Goal: Information Seeking & Learning: Learn about a topic

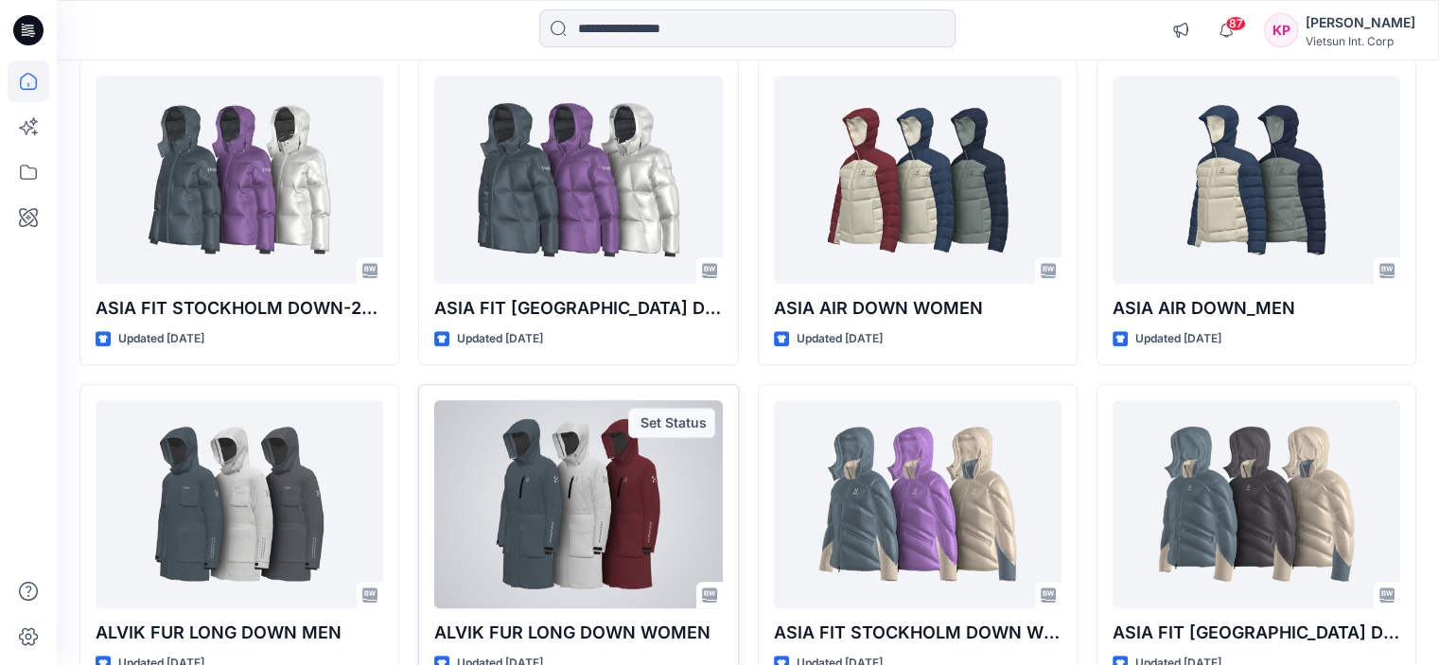
scroll to position [1211, 0]
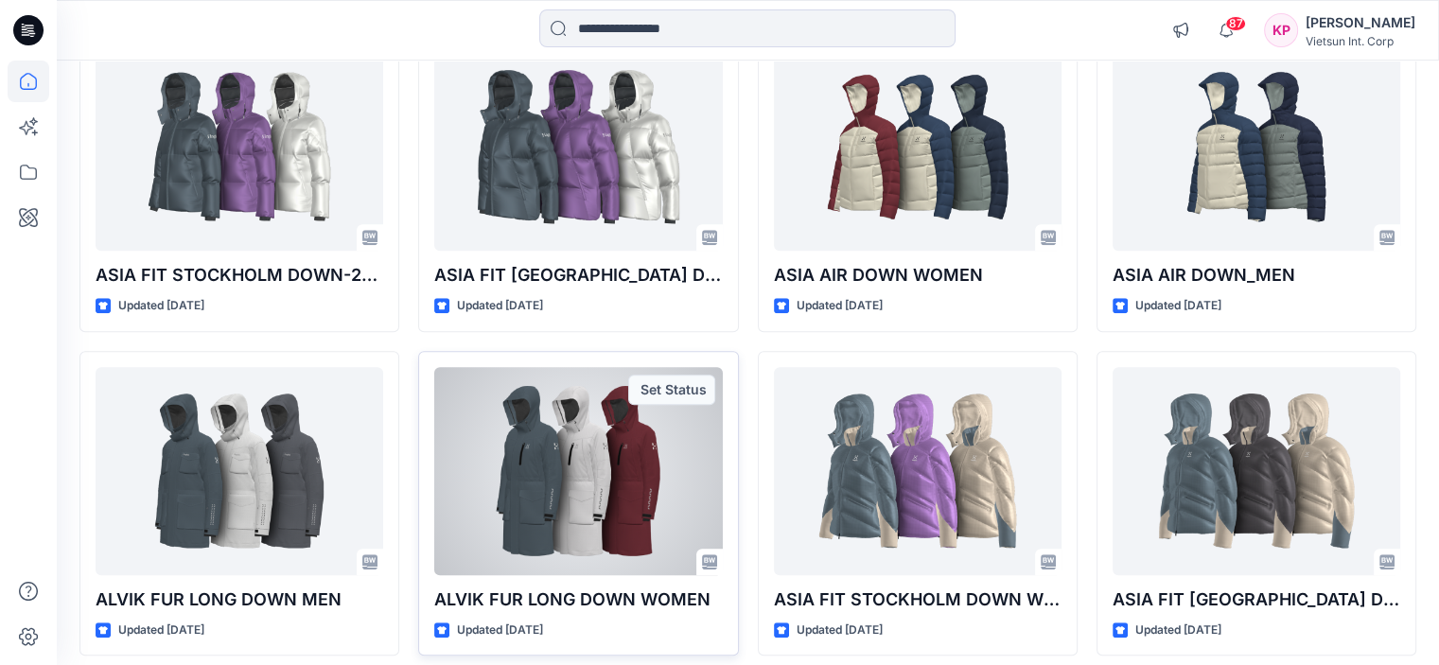
click at [591, 462] on div at bounding box center [578, 471] width 288 height 208
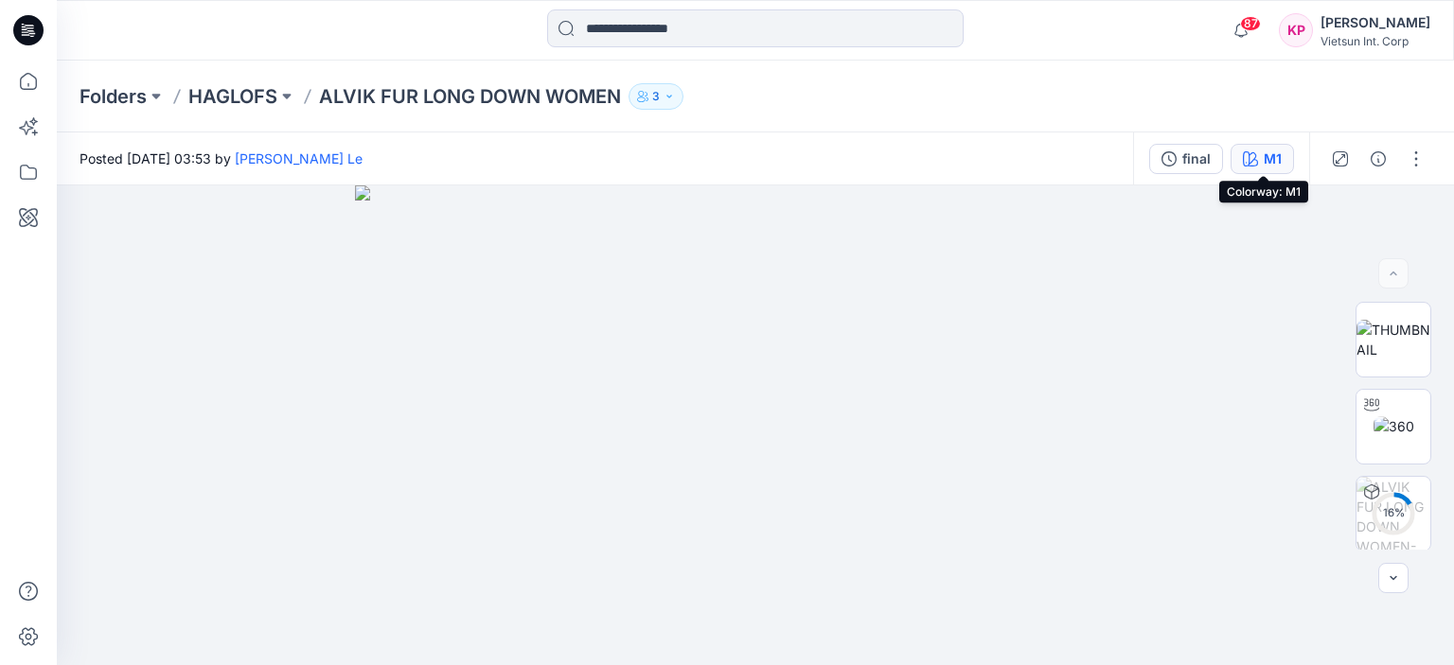
click at [1272, 154] on div "M1" at bounding box center [1272, 159] width 18 height 21
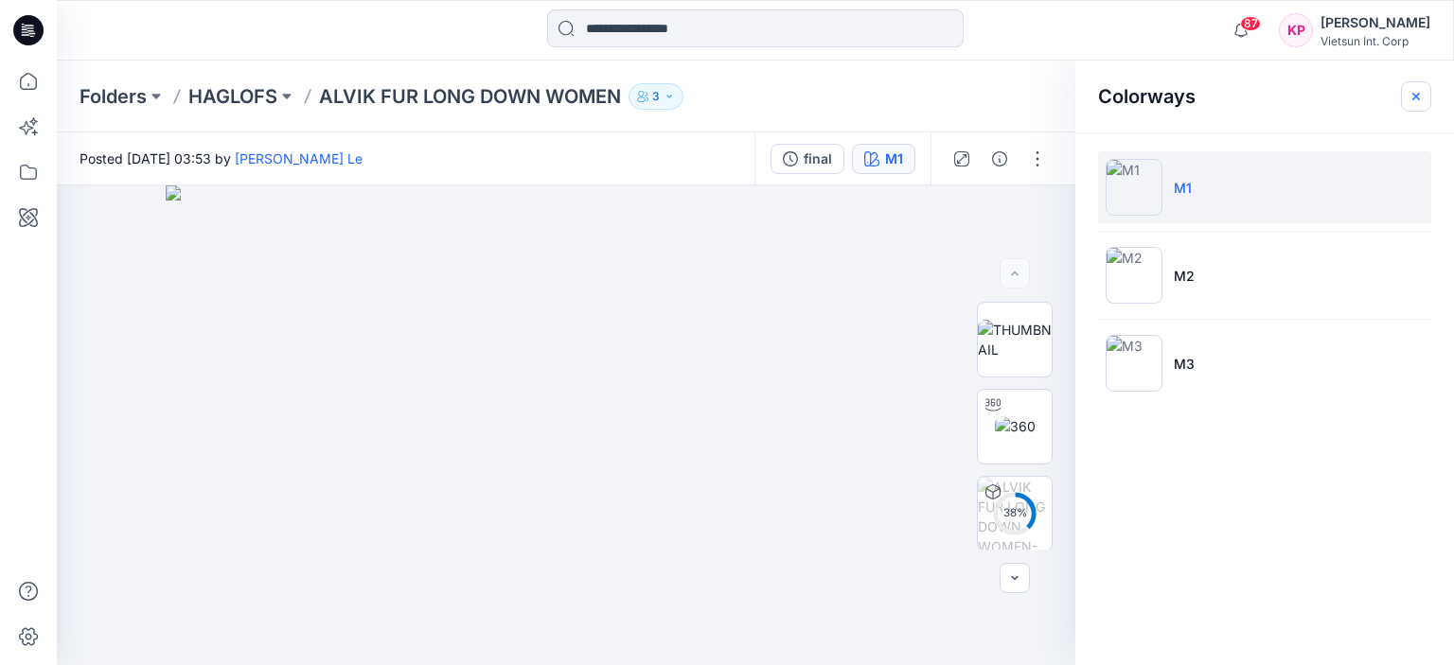
click at [1411, 96] on icon "button" at bounding box center [1415, 96] width 15 height 15
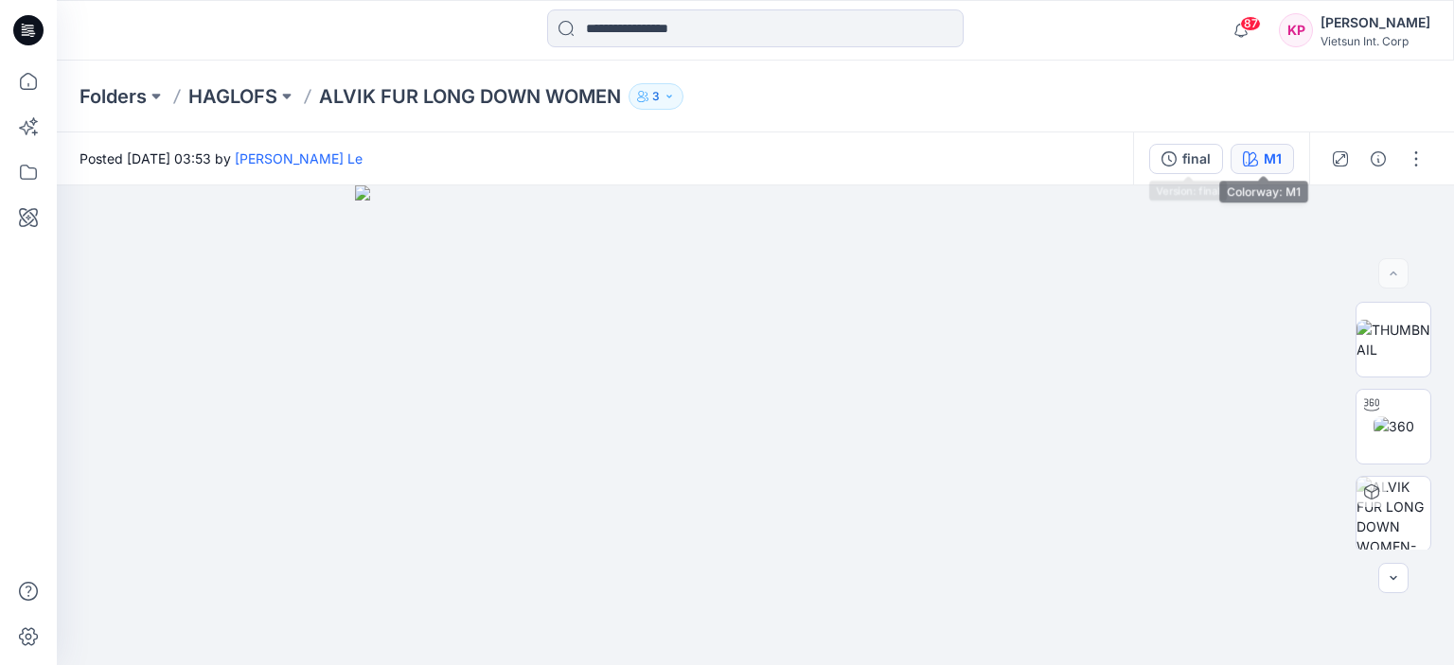
click at [1255, 160] on icon "button" at bounding box center [1250, 158] width 15 height 15
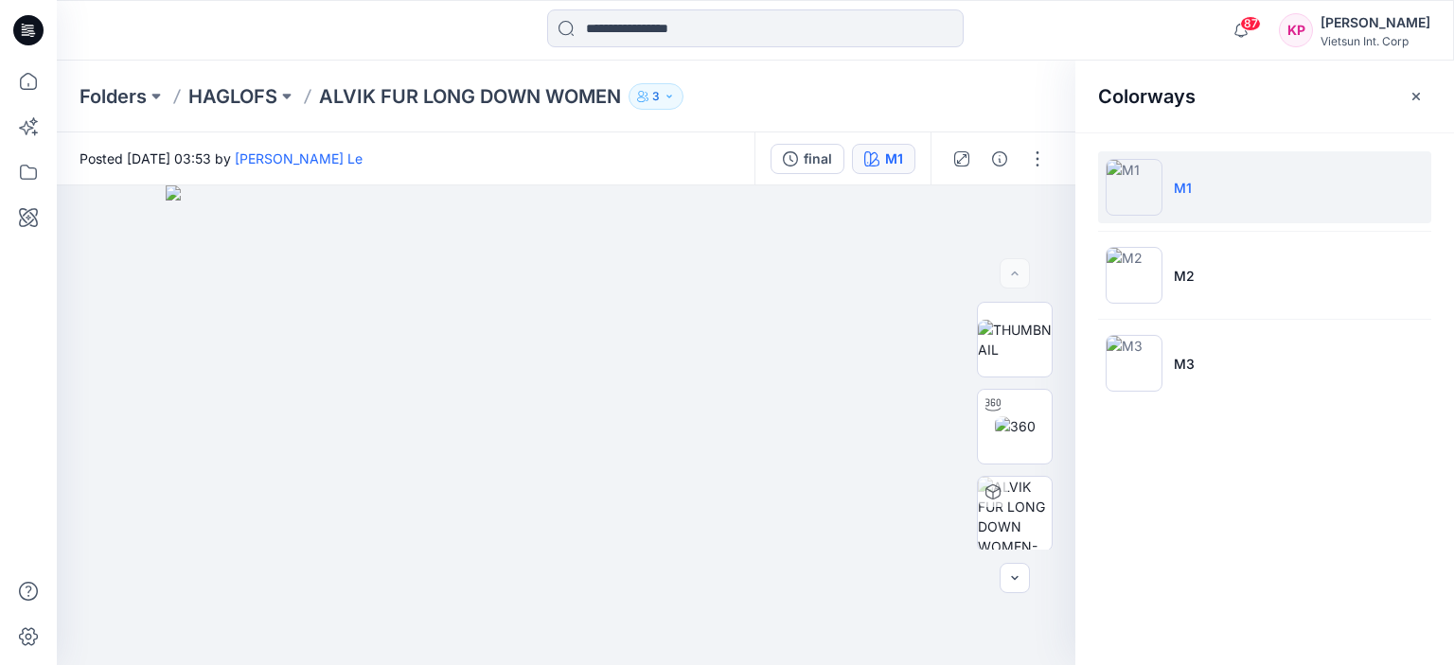
click at [1009, 114] on div "Folders HAGLOFS ALVIK FUR LONG DOWN WOMEN 3" at bounding box center [755, 97] width 1397 height 72
click at [1408, 96] on icon "button" at bounding box center [1415, 96] width 15 height 15
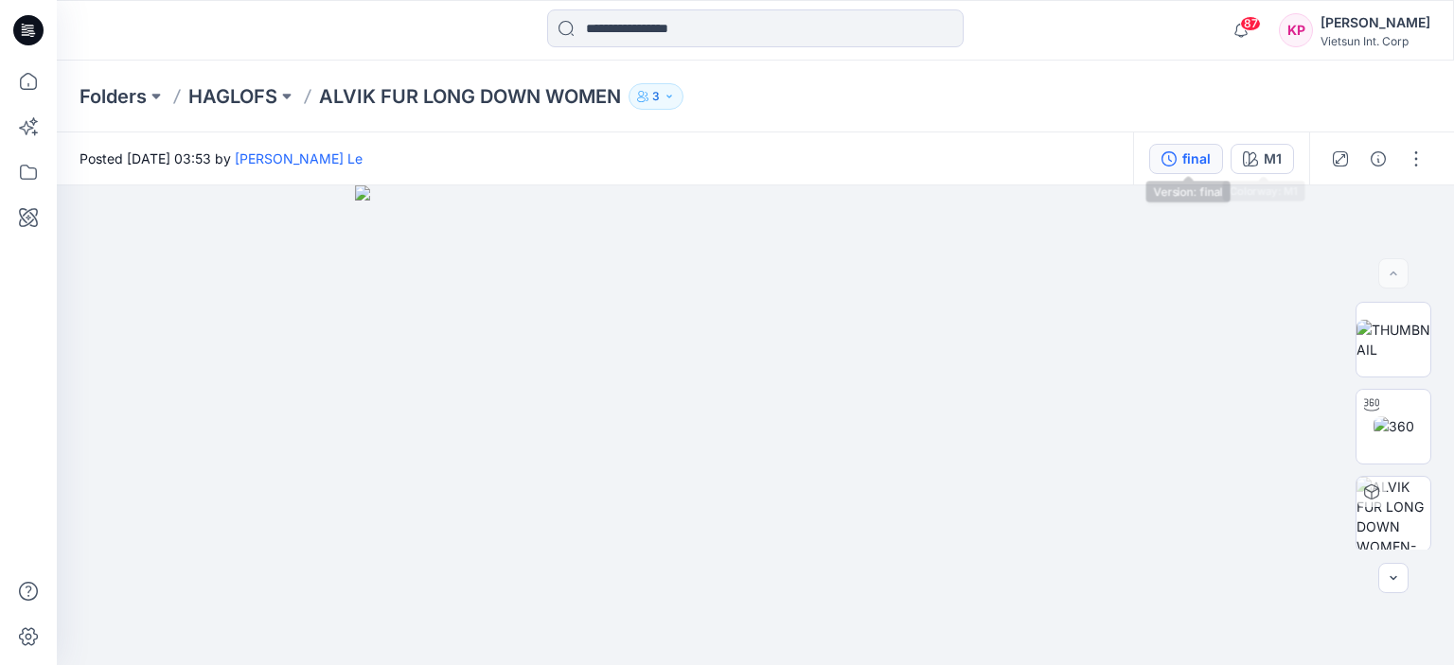
click at [1200, 156] on div "final" at bounding box center [1196, 159] width 28 height 21
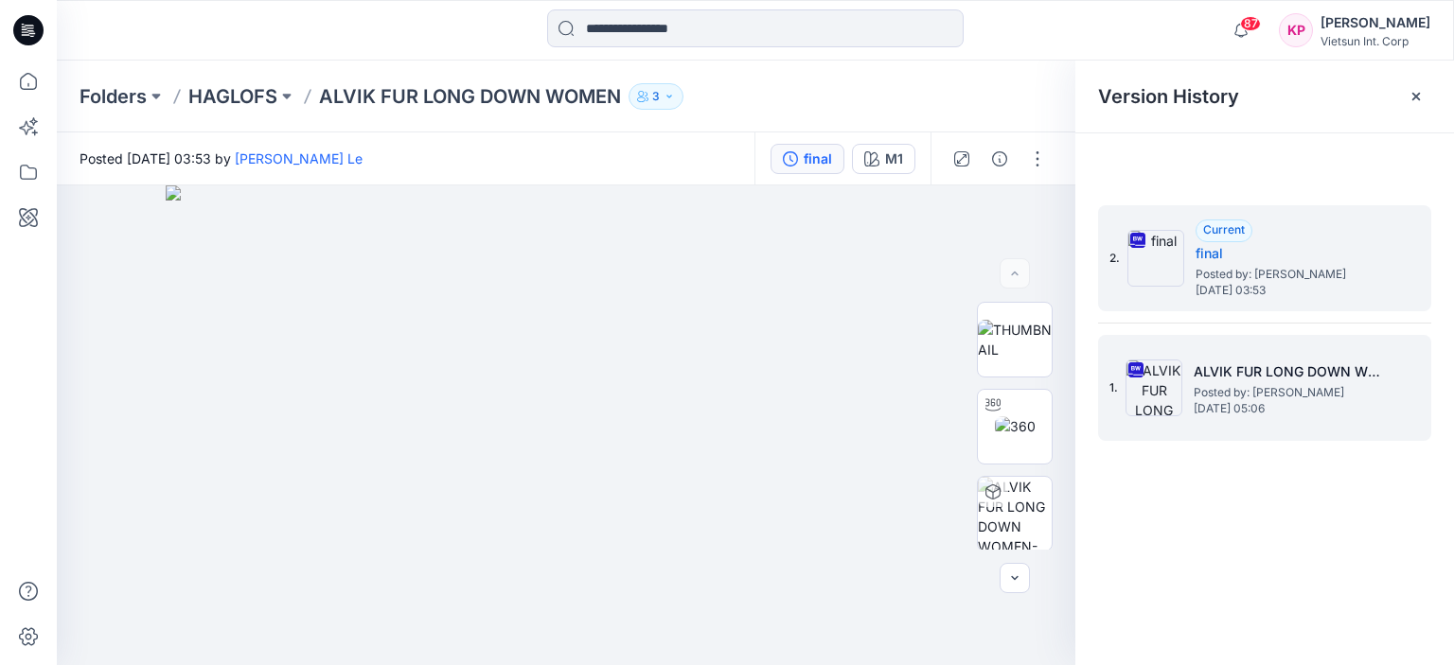
click at [1200, 370] on h5 "ALVIK FUR LONG DOWN WOME_OP1" at bounding box center [1287, 372] width 189 height 23
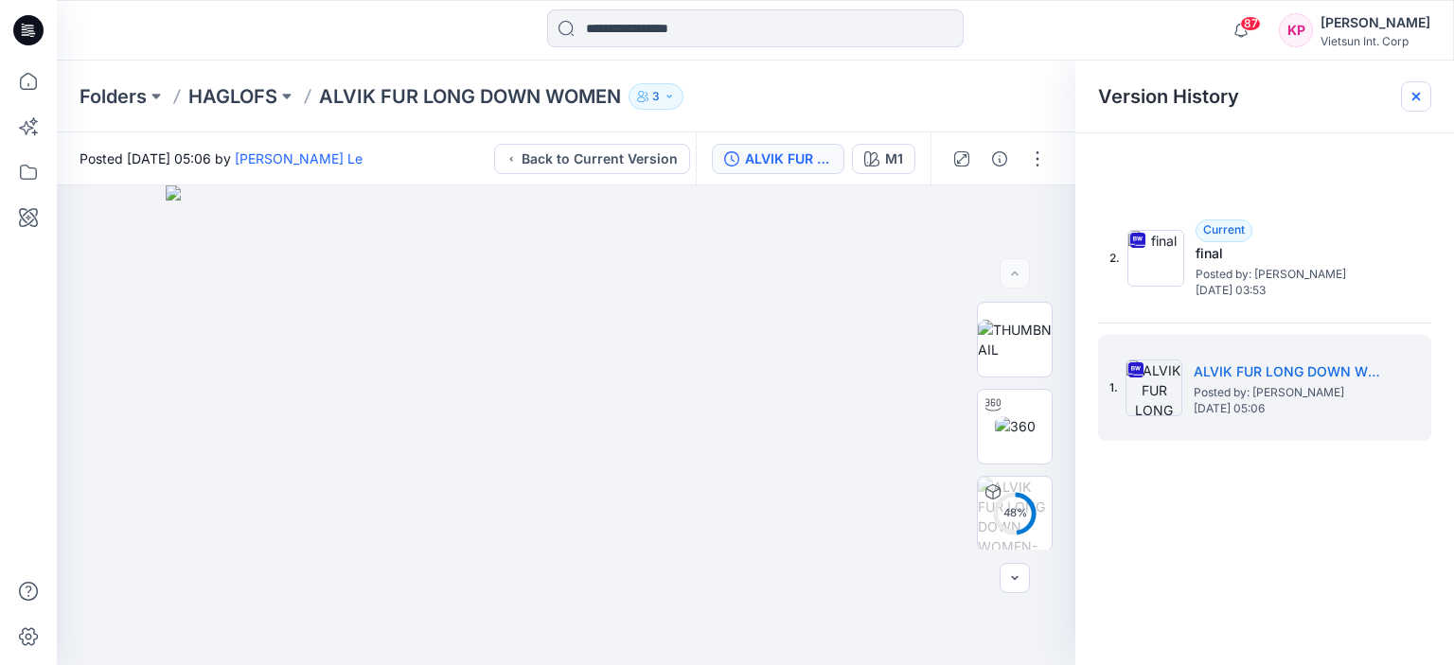
click at [1420, 90] on icon at bounding box center [1415, 96] width 15 height 15
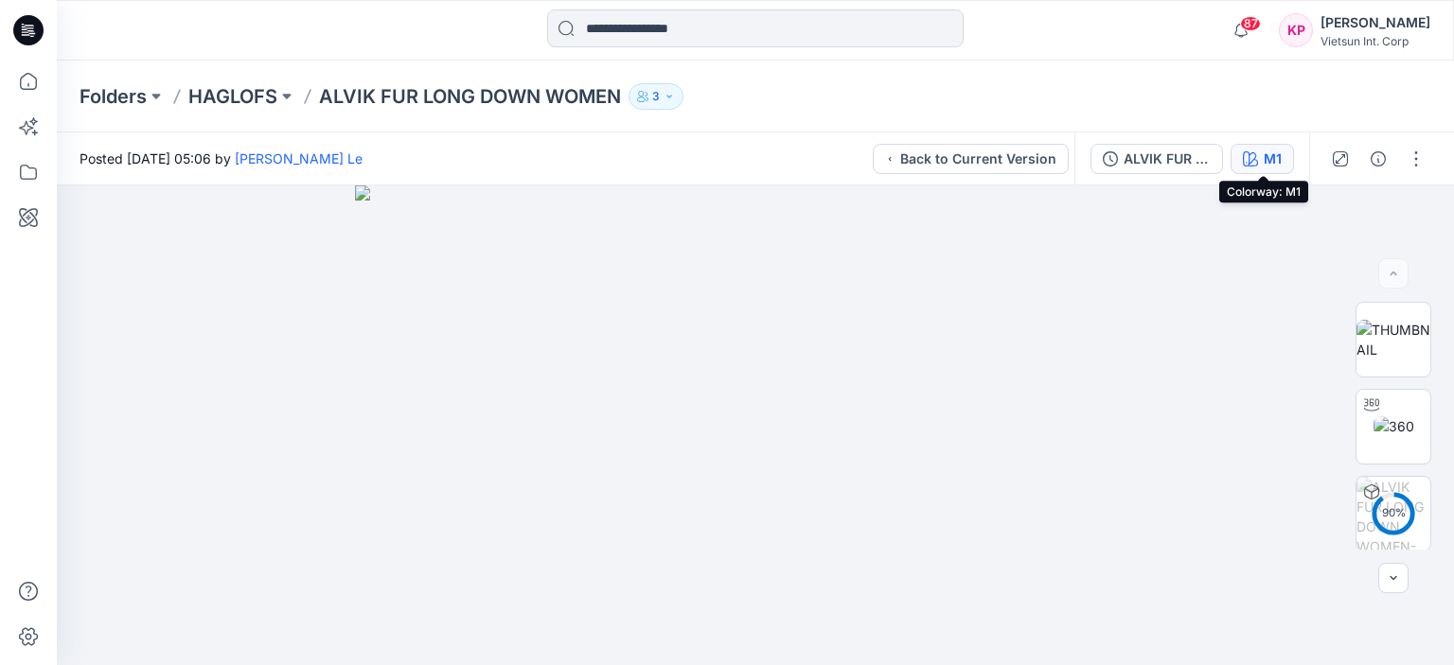
click at [1276, 165] on div "M1" at bounding box center [1272, 159] width 18 height 21
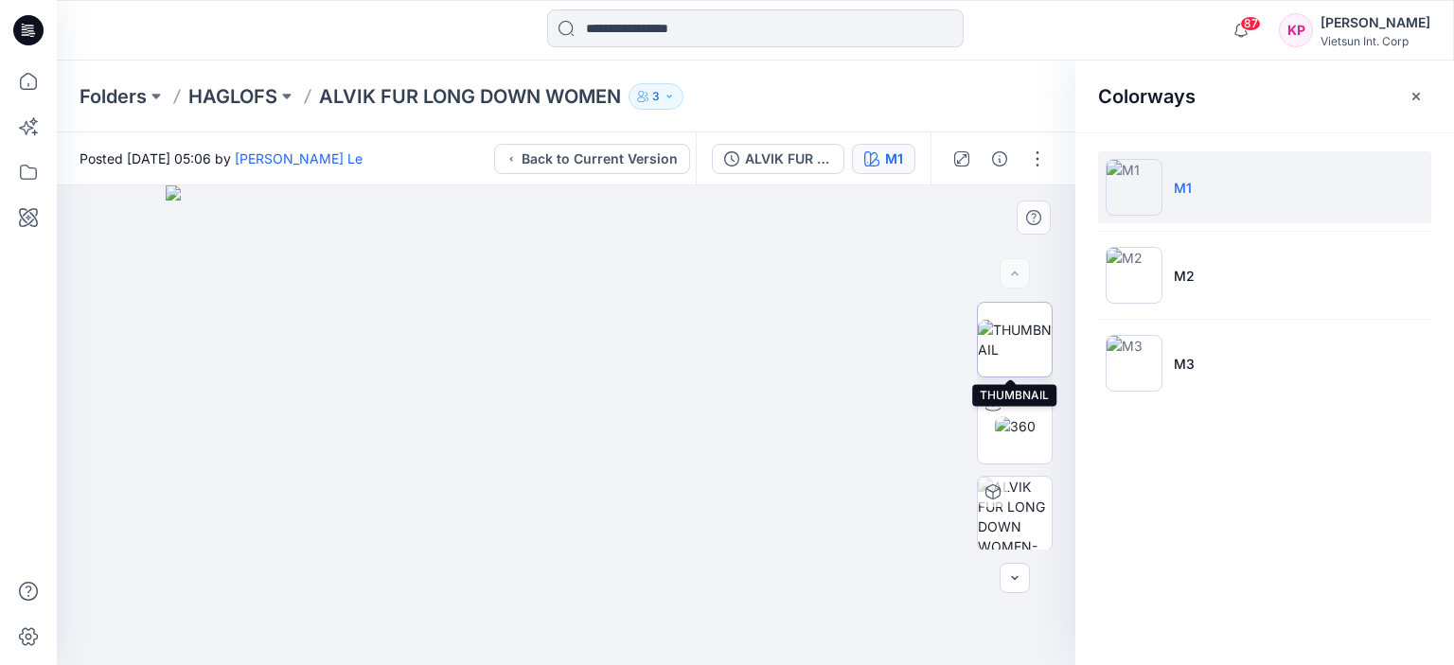
click at [1015, 342] on img at bounding box center [1015, 340] width 74 height 40
click at [1235, 483] on div "Colorways M1 M2 M3" at bounding box center [1264, 363] width 379 height 605
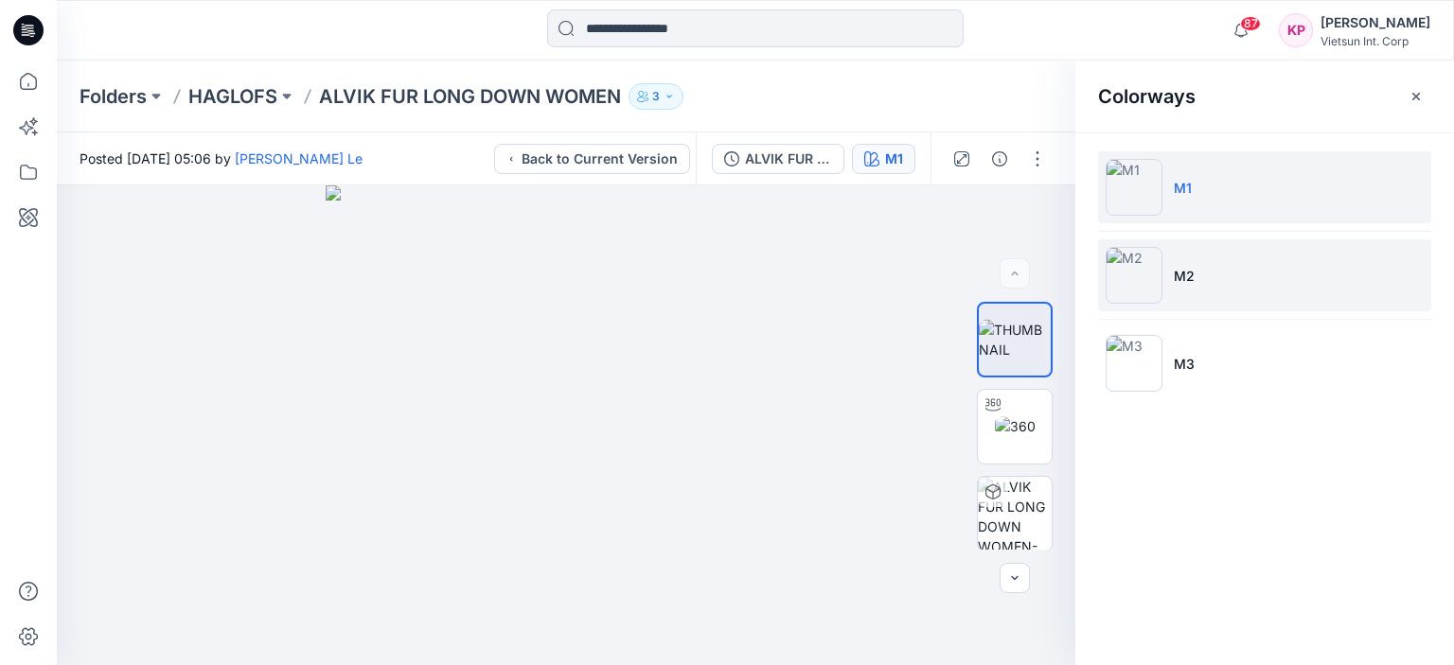
click at [1218, 256] on li "M2" at bounding box center [1264, 275] width 333 height 72
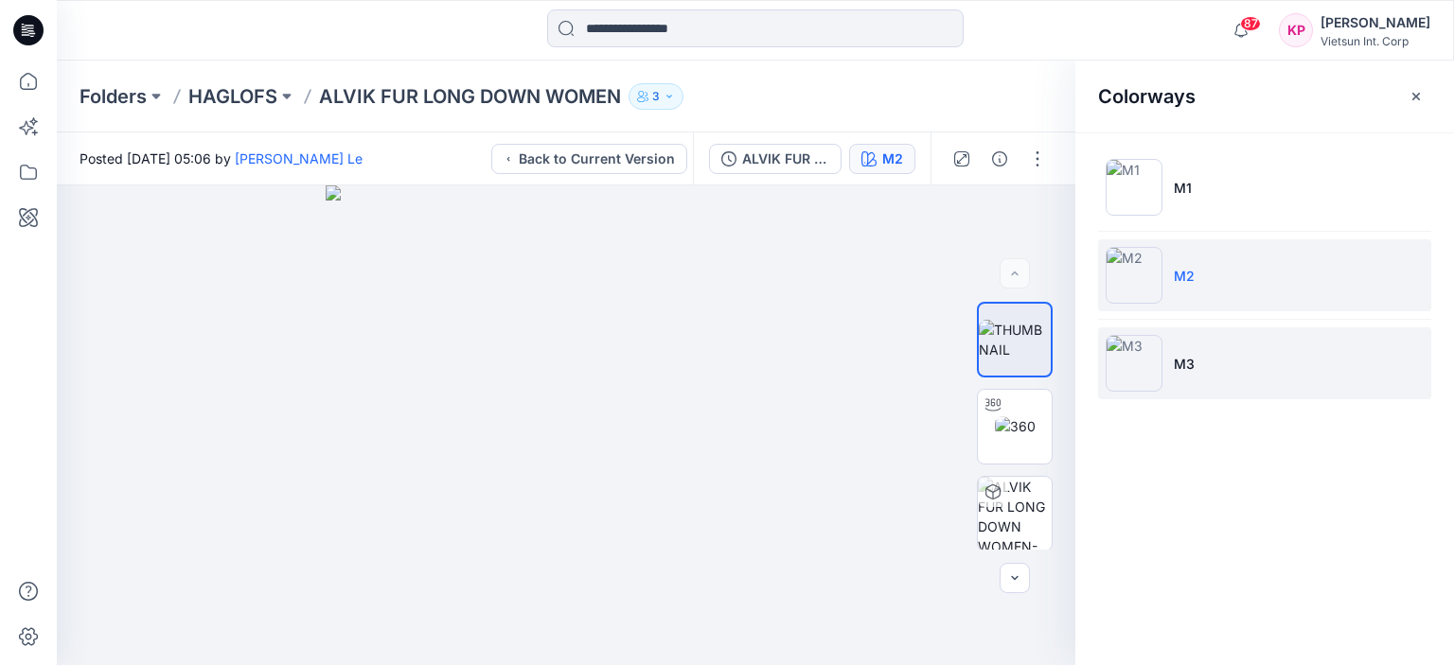
click at [1136, 378] on img at bounding box center [1133, 363] width 57 height 57
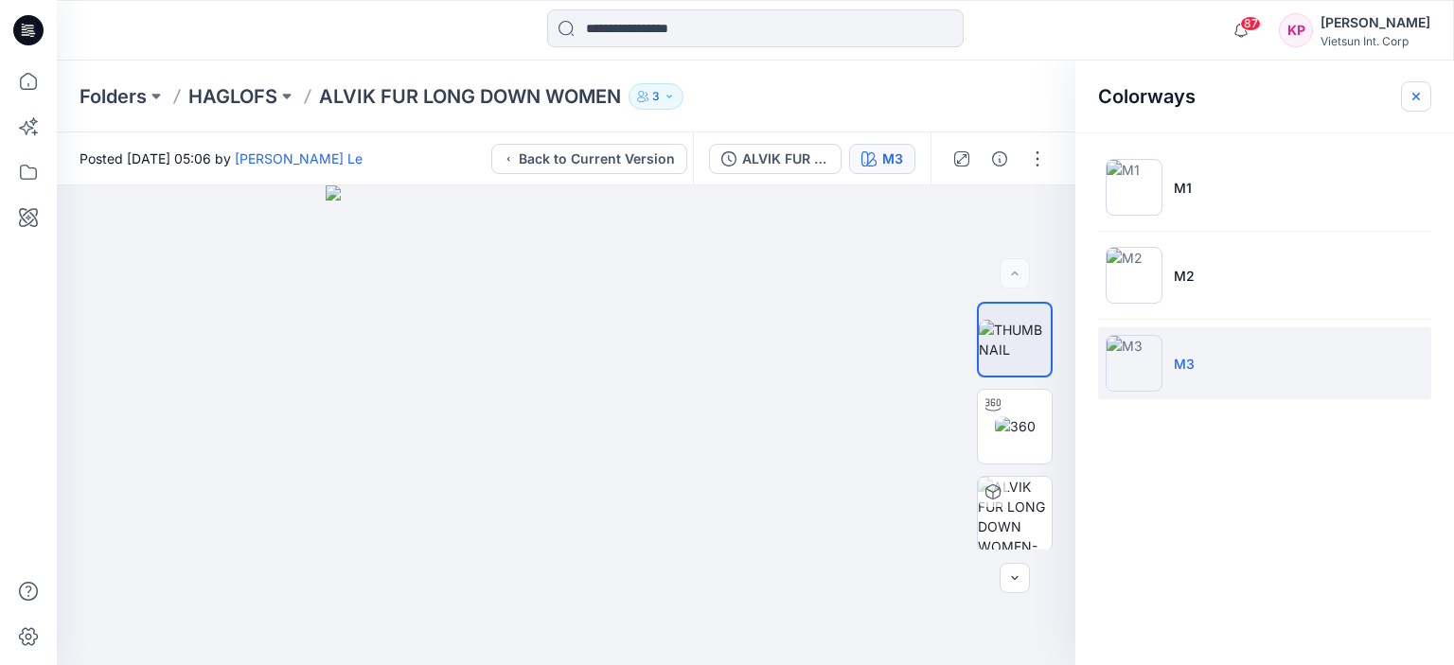
click at [1420, 101] on icon "button" at bounding box center [1415, 96] width 15 height 15
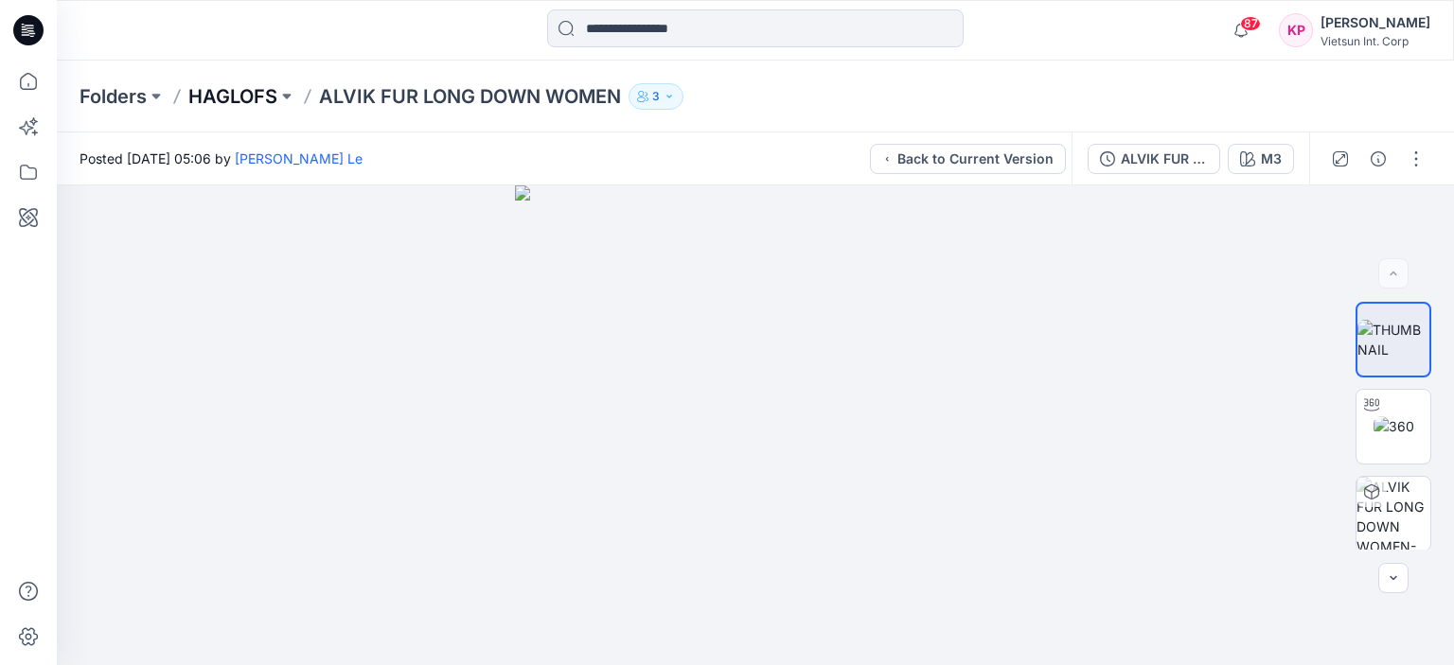
click at [238, 96] on p "HAGLOFS" at bounding box center [232, 96] width 89 height 26
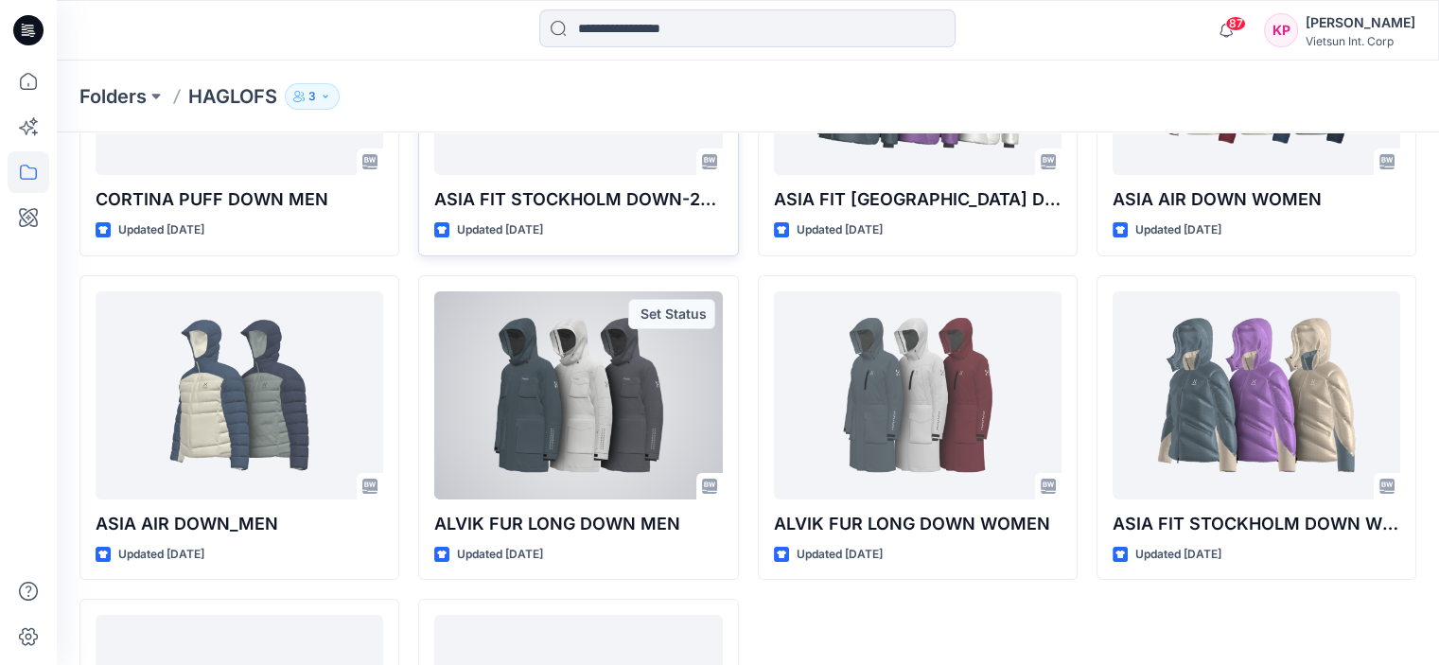
scroll to position [379, 0]
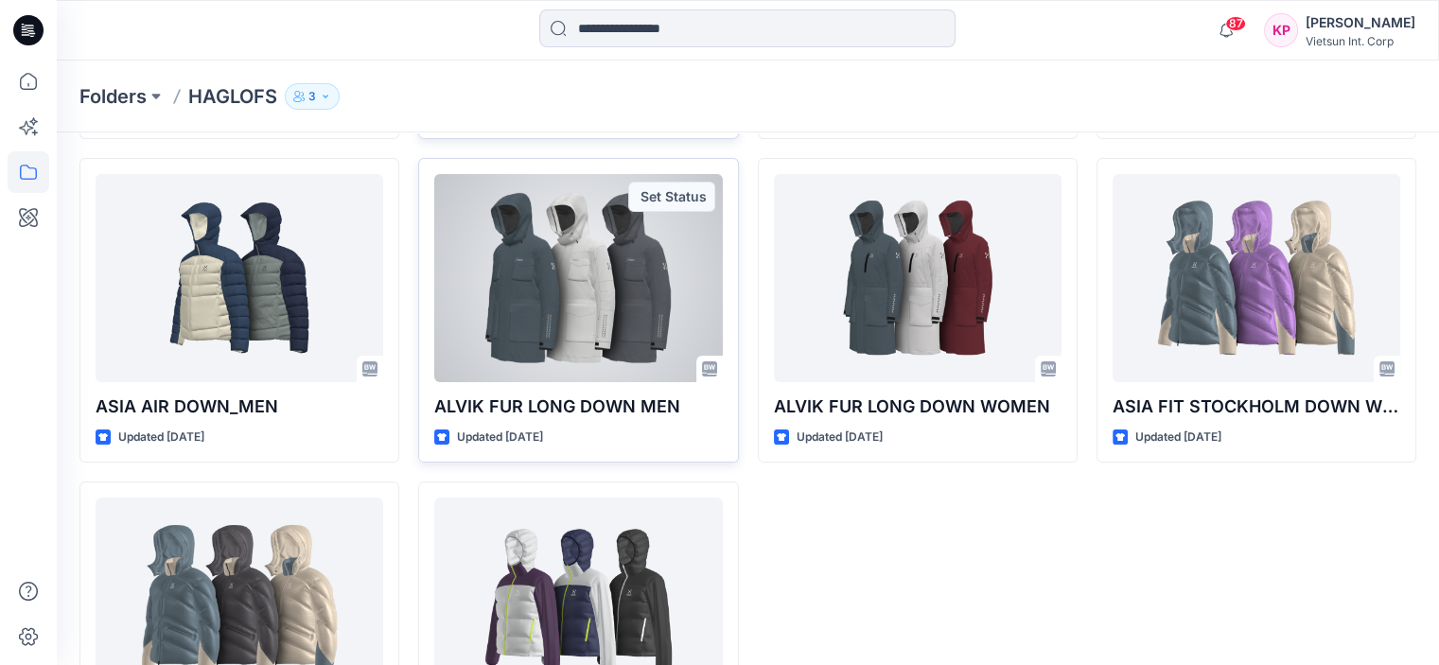
click at [644, 300] on div at bounding box center [578, 278] width 288 height 208
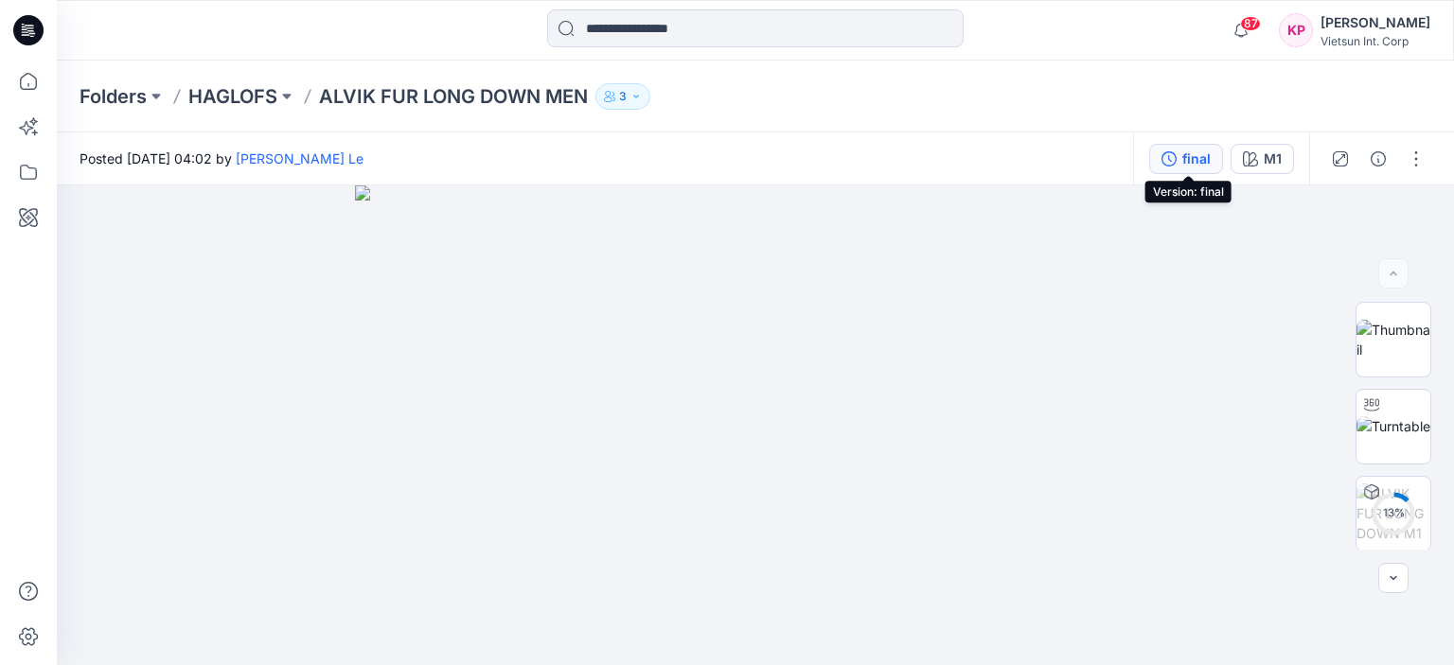
click at [1208, 162] on div "final" at bounding box center [1196, 159] width 28 height 21
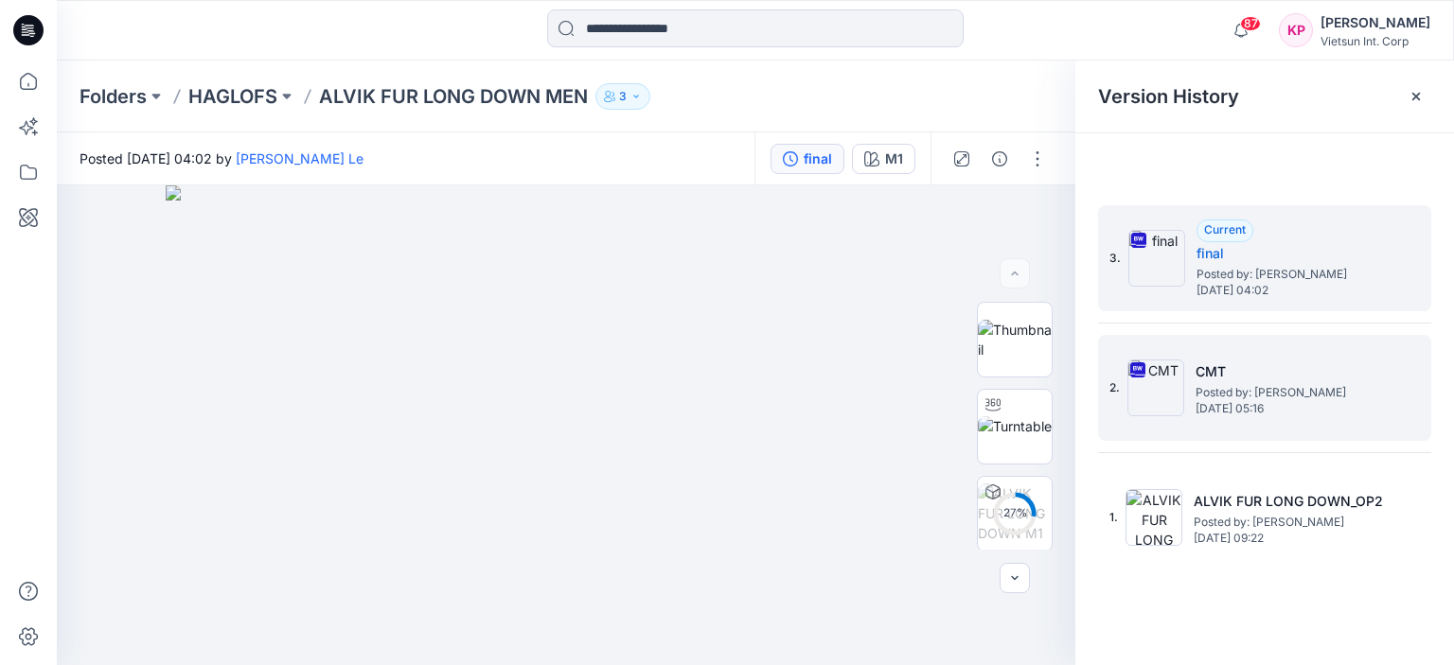
click at [1251, 402] on span "[DATE] 05:16" at bounding box center [1289, 408] width 189 height 13
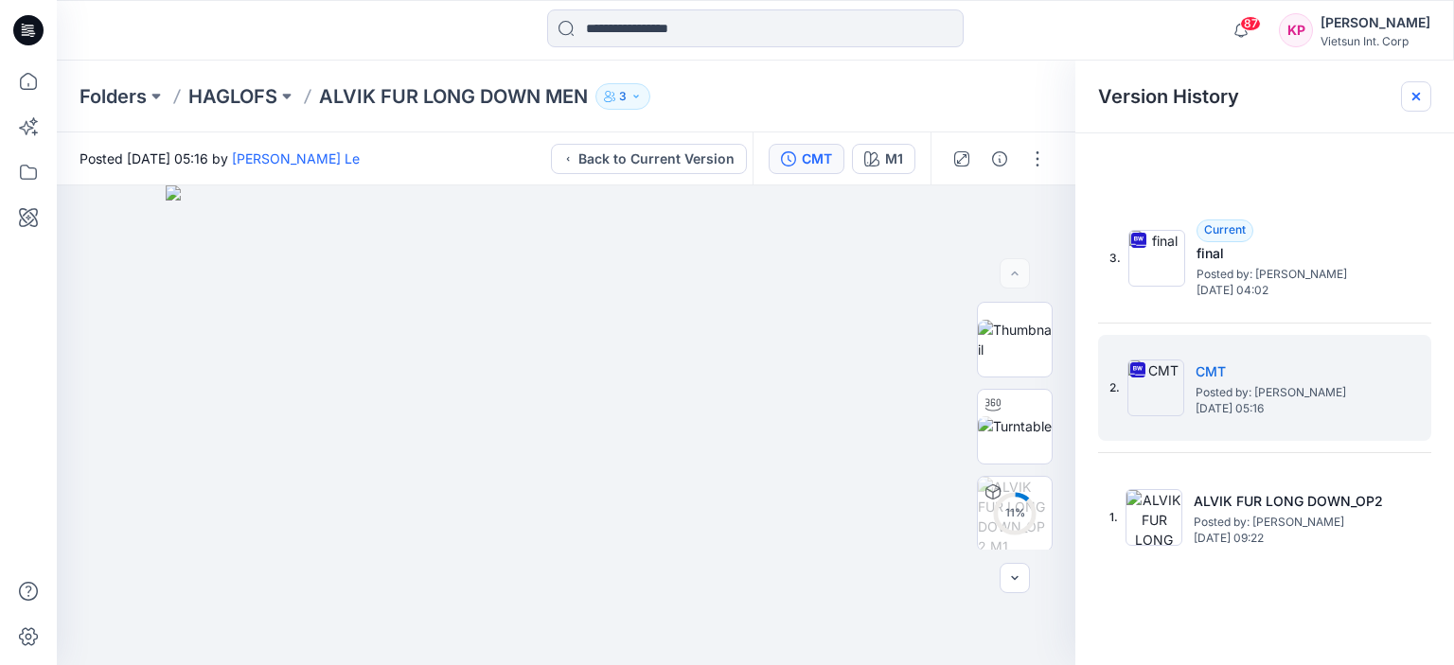
click at [1409, 98] on icon at bounding box center [1415, 96] width 15 height 15
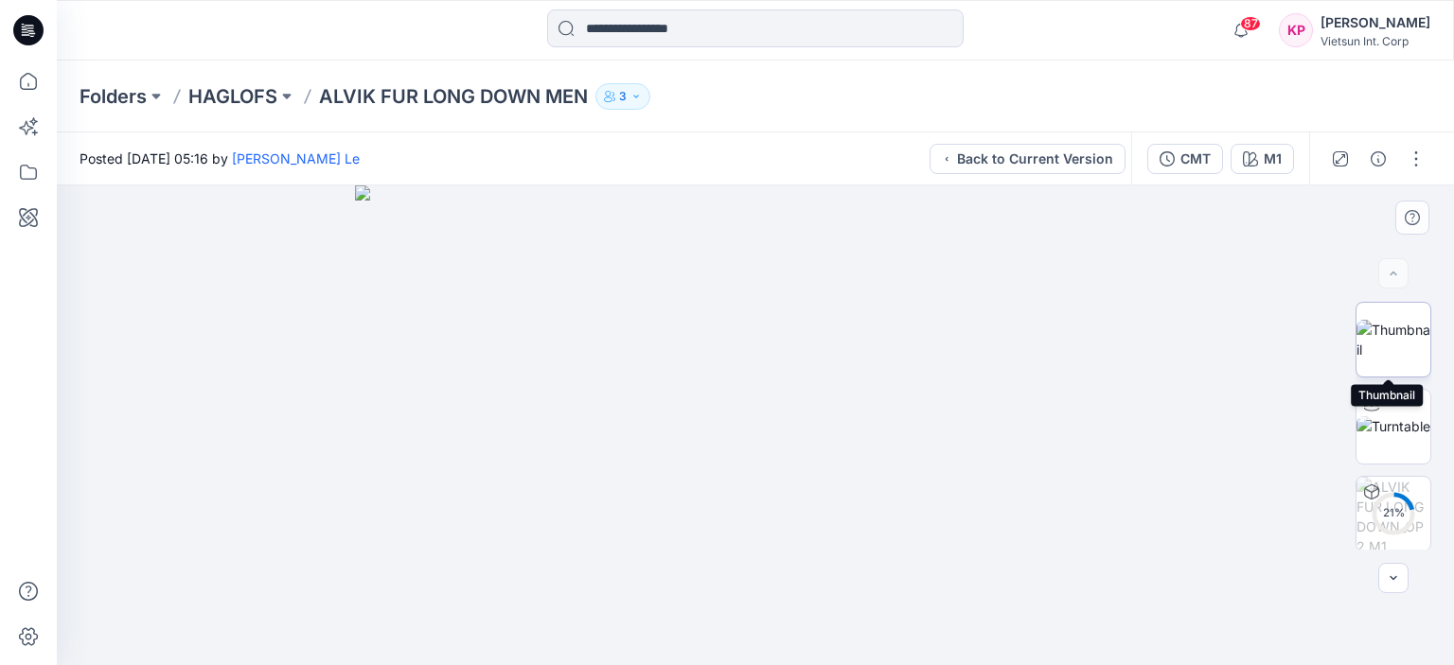
click at [1389, 332] on img at bounding box center [1393, 340] width 74 height 40
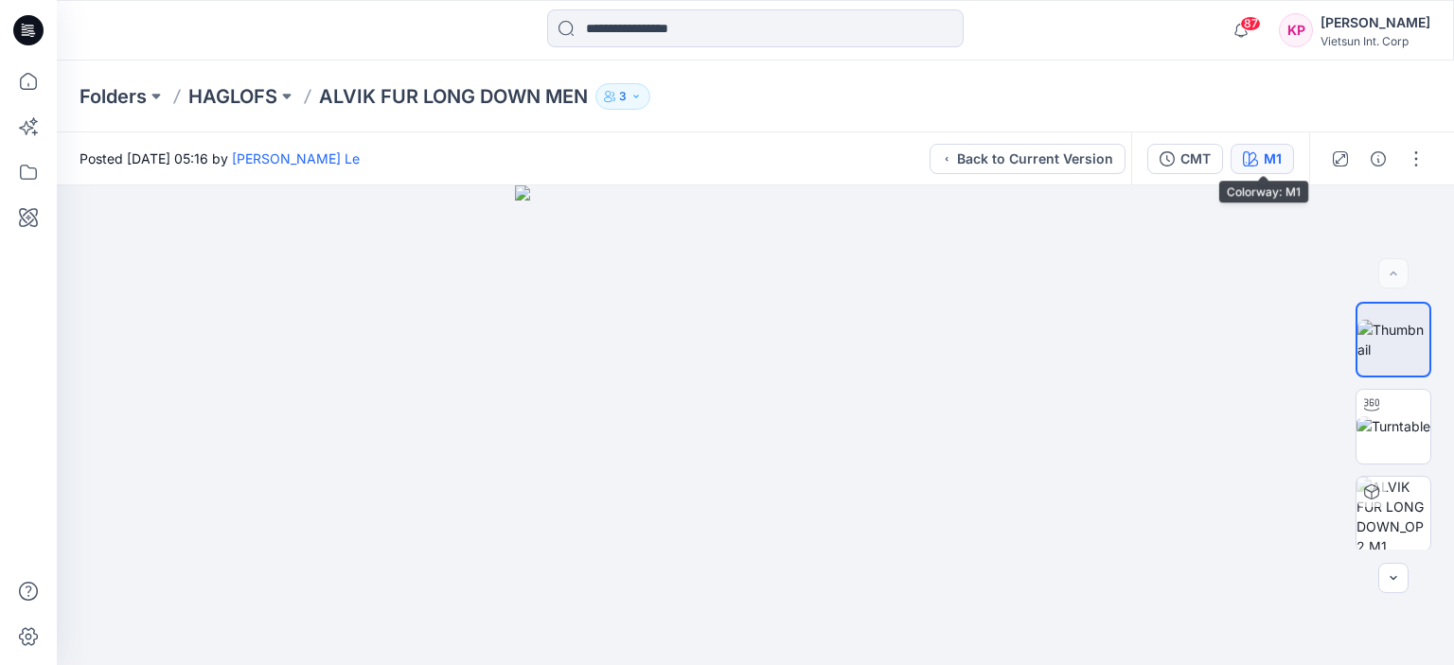
click at [1268, 163] on div "M1" at bounding box center [1272, 159] width 18 height 21
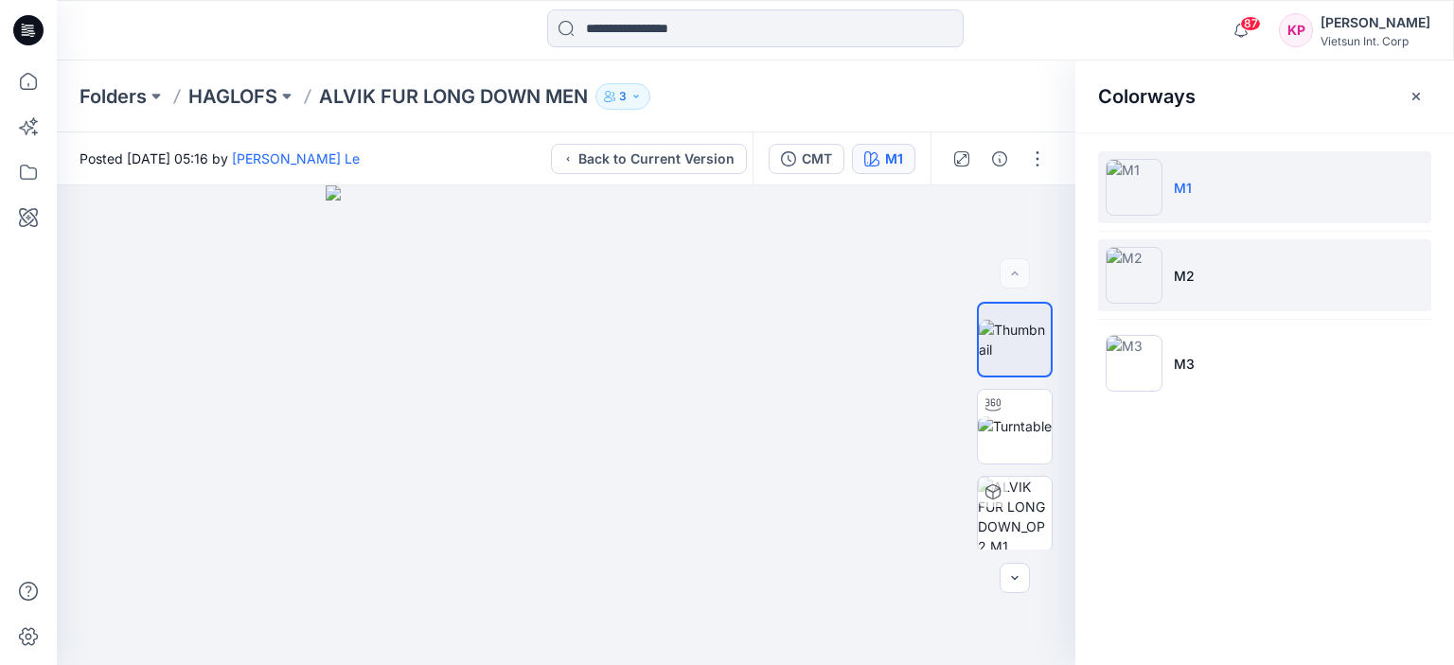
click at [1190, 289] on li "M2" at bounding box center [1264, 275] width 333 height 72
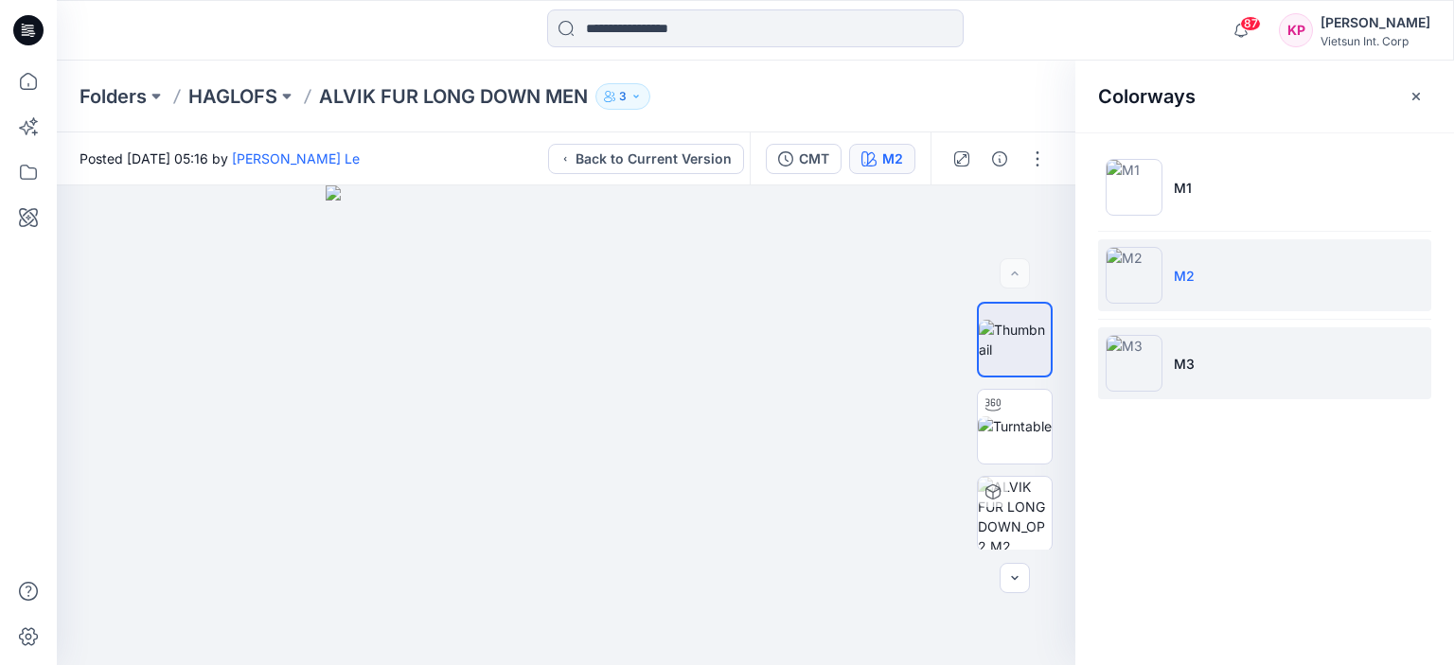
click at [1137, 359] on img at bounding box center [1133, 363] width 57 height 57
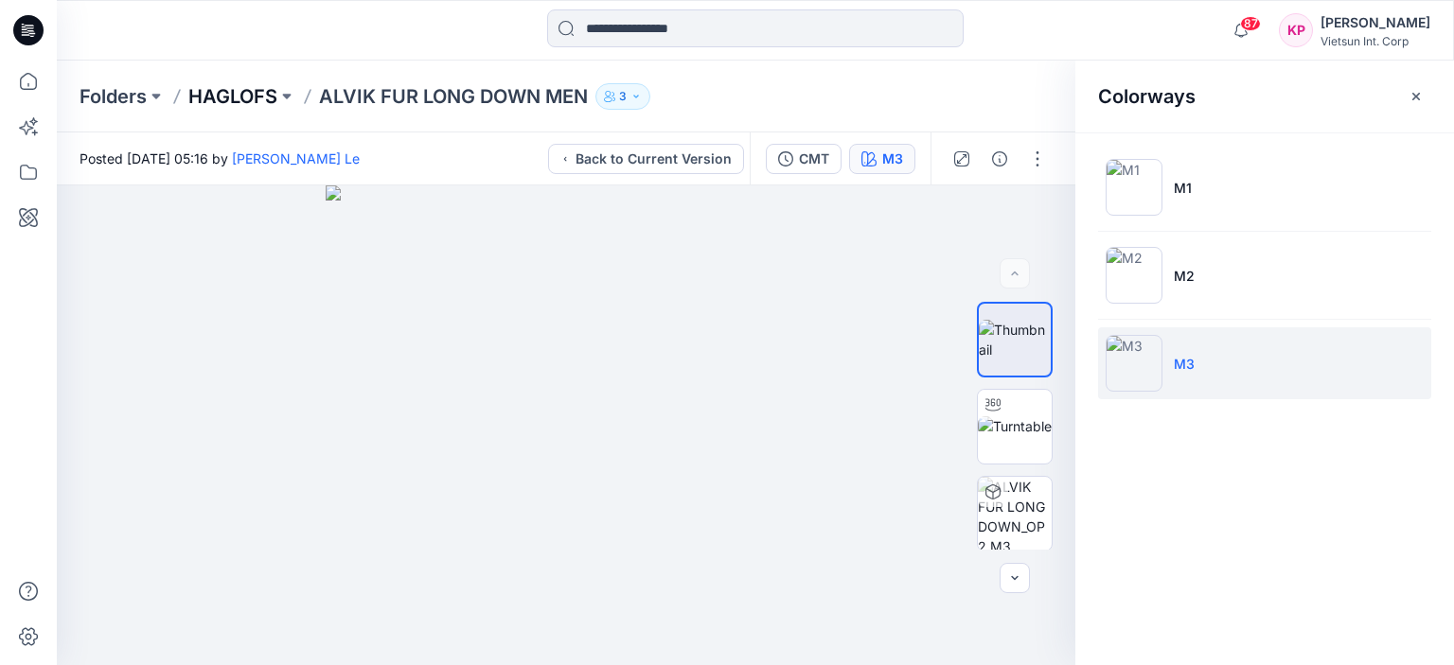
click at [239, 90] on p "HAGLOFS" at bounding box center [232, 96] width 89 height 26
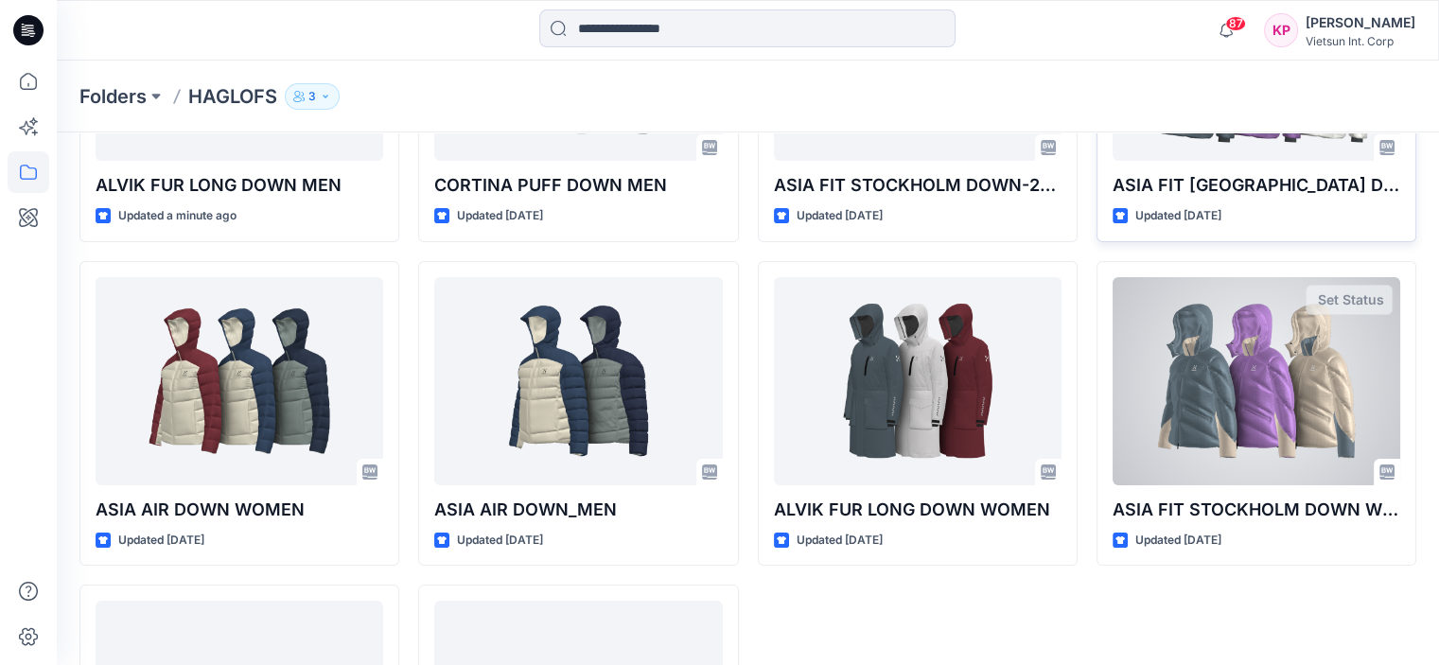
scroll to position [284, 0]
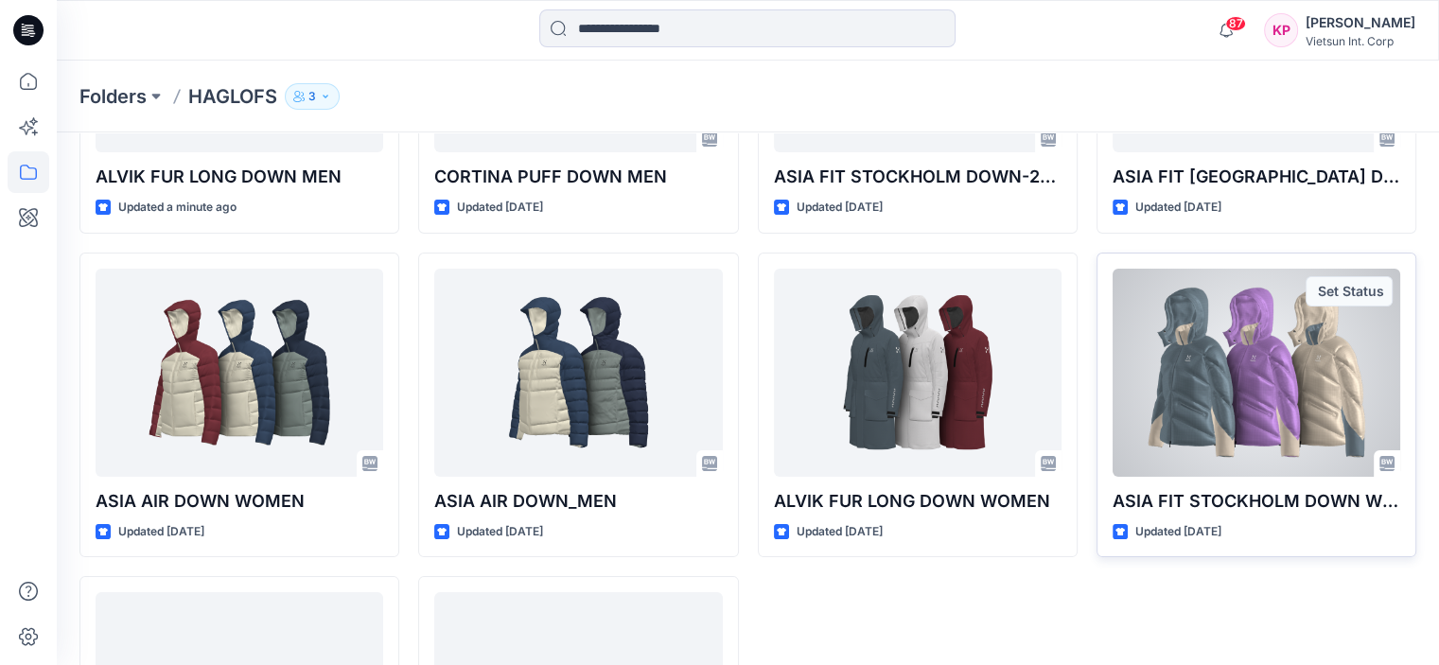
click at [1288, 363] on div at bounding box center [1257, 373] width 288 height 208
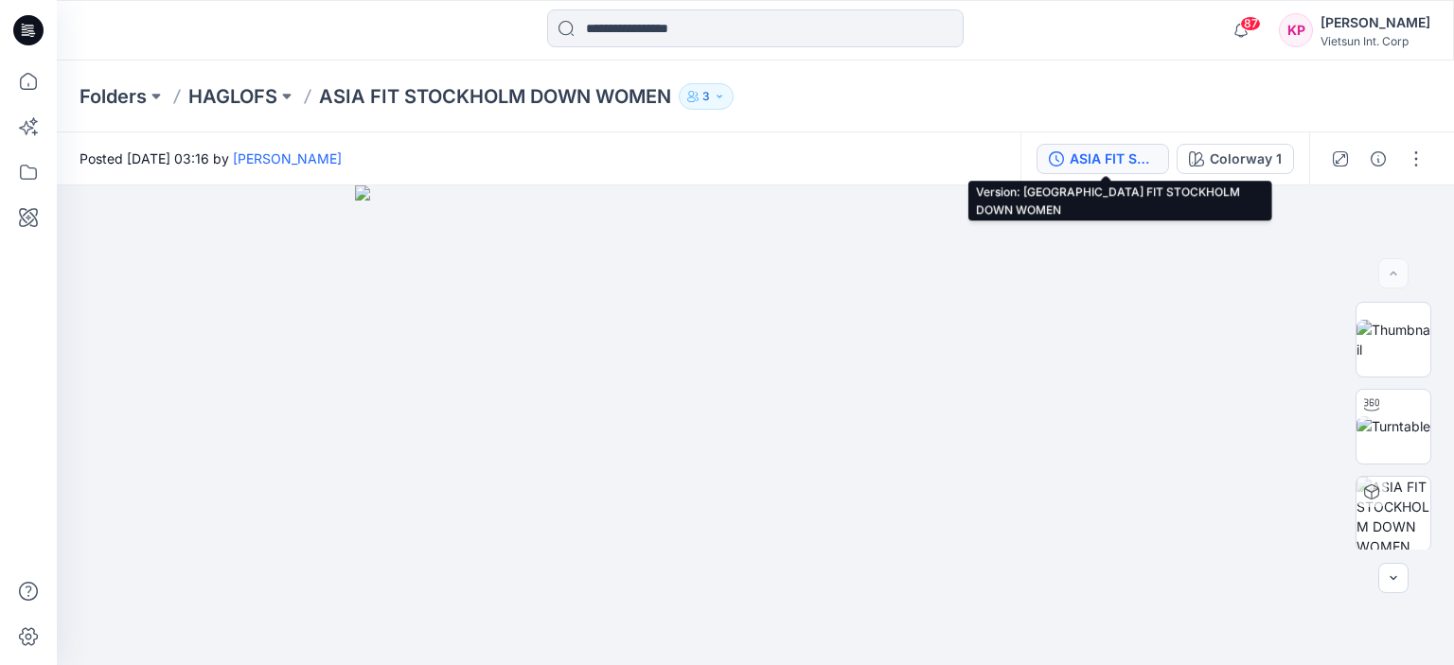
click at [1151, 162] on div "ASIA FIT STOCKHOLM DOWN WOMEN" at bounding box center [1112, 159] width 87 height 21
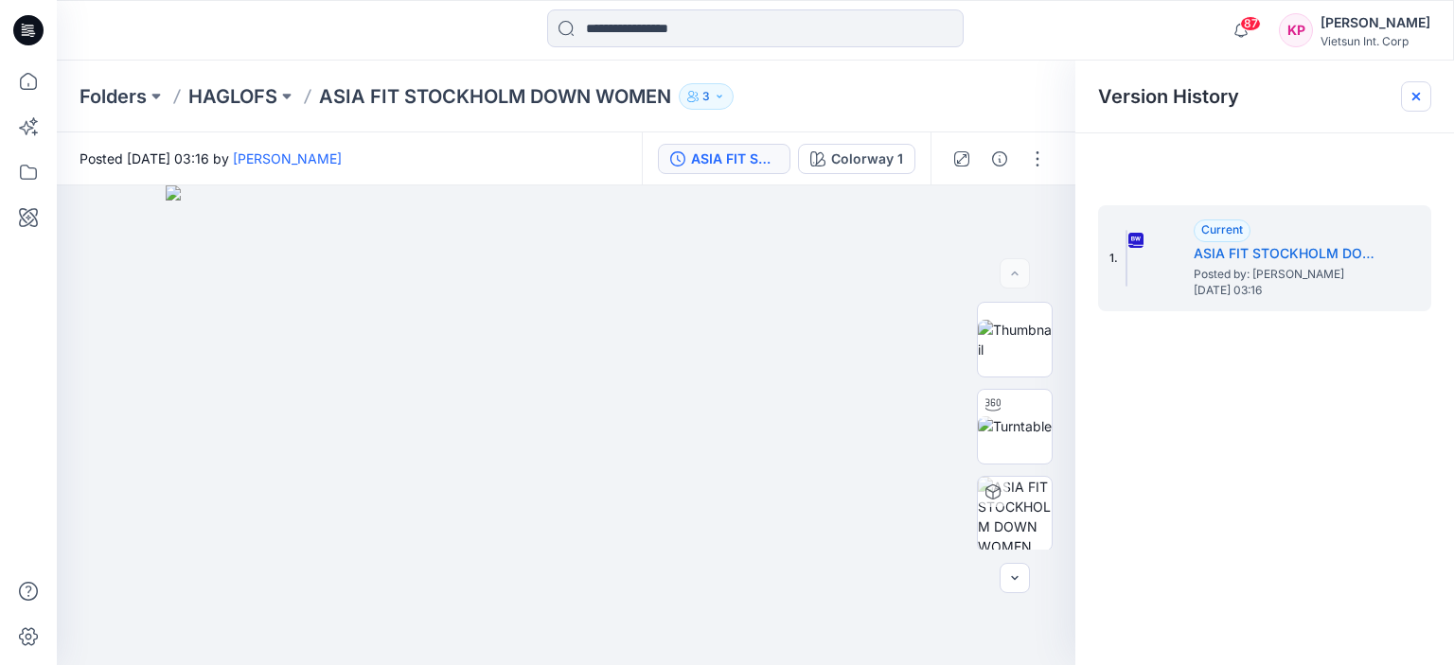
click at [1416, 96] on icon at bounding box center [1416, 97] width 8 height 8
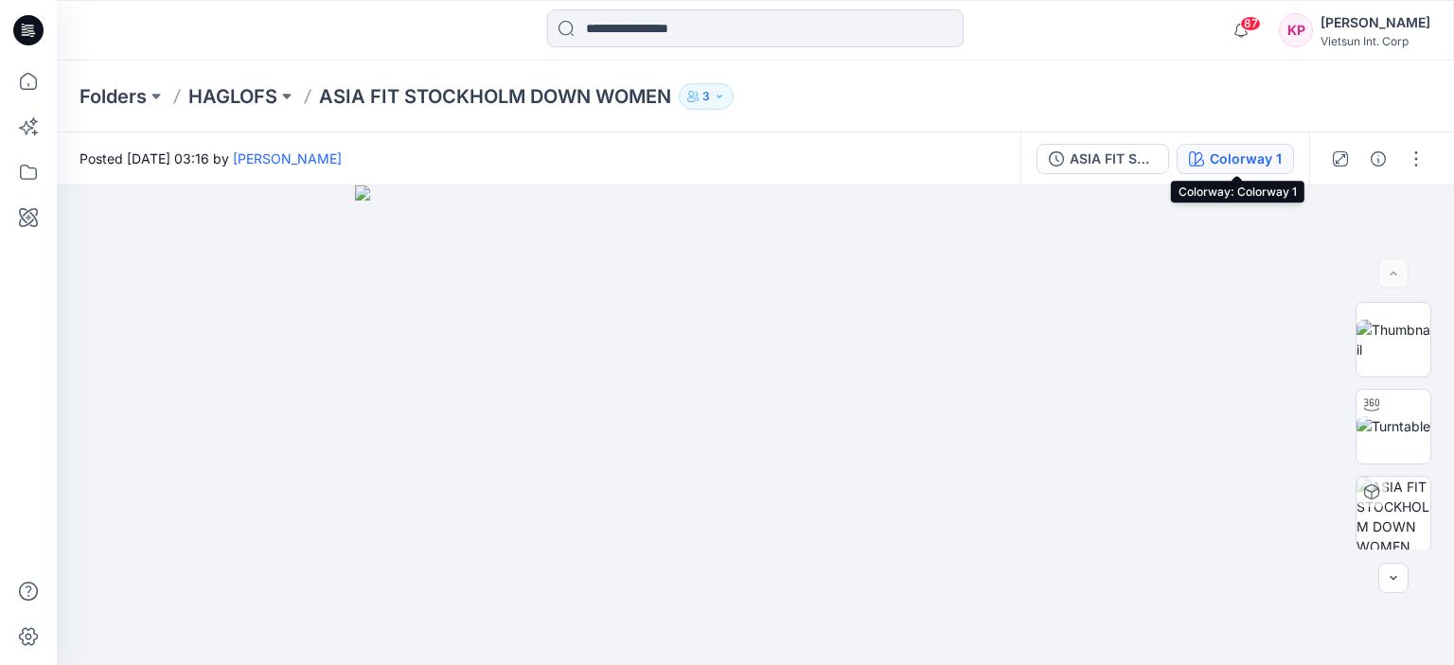
click at [1223, 159] on div "Colorway 1" at bounding box center [1245, 159] width 72 height 21
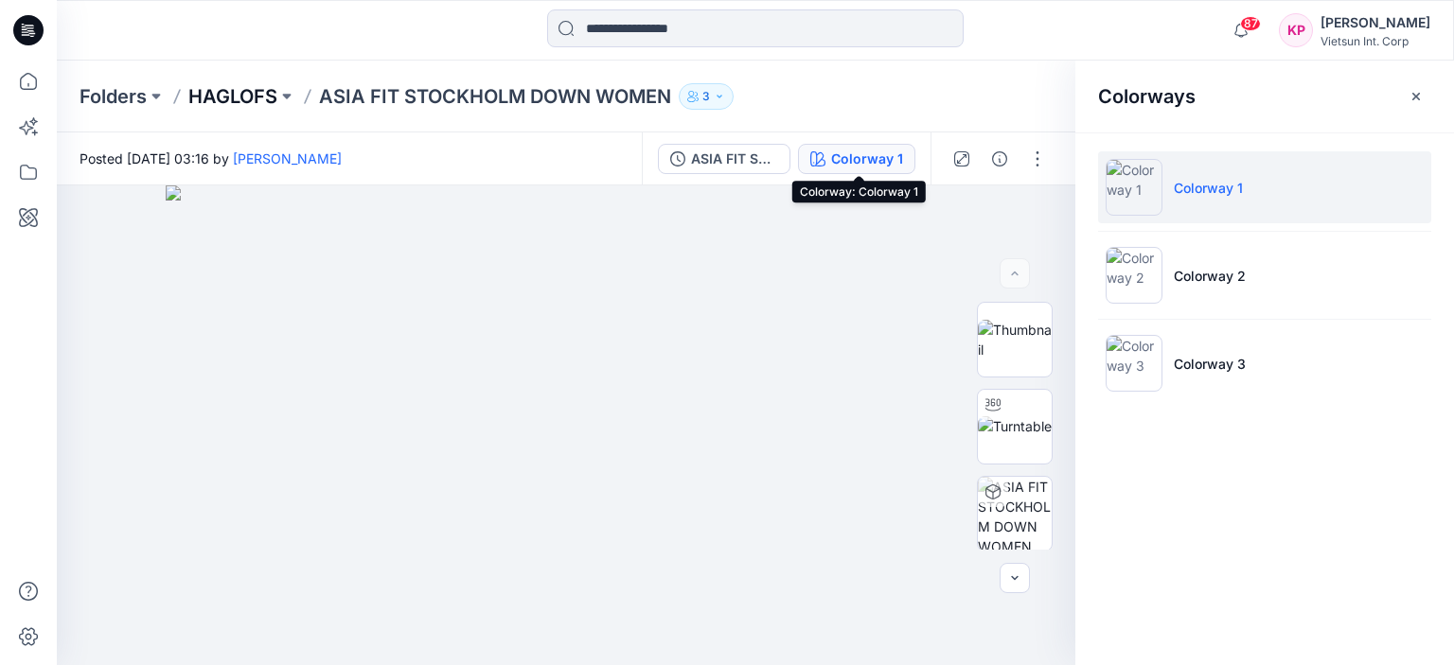
click at [215, 109] on p "HAGLOFS" at bounding box center [232, 96] width 89 height 26
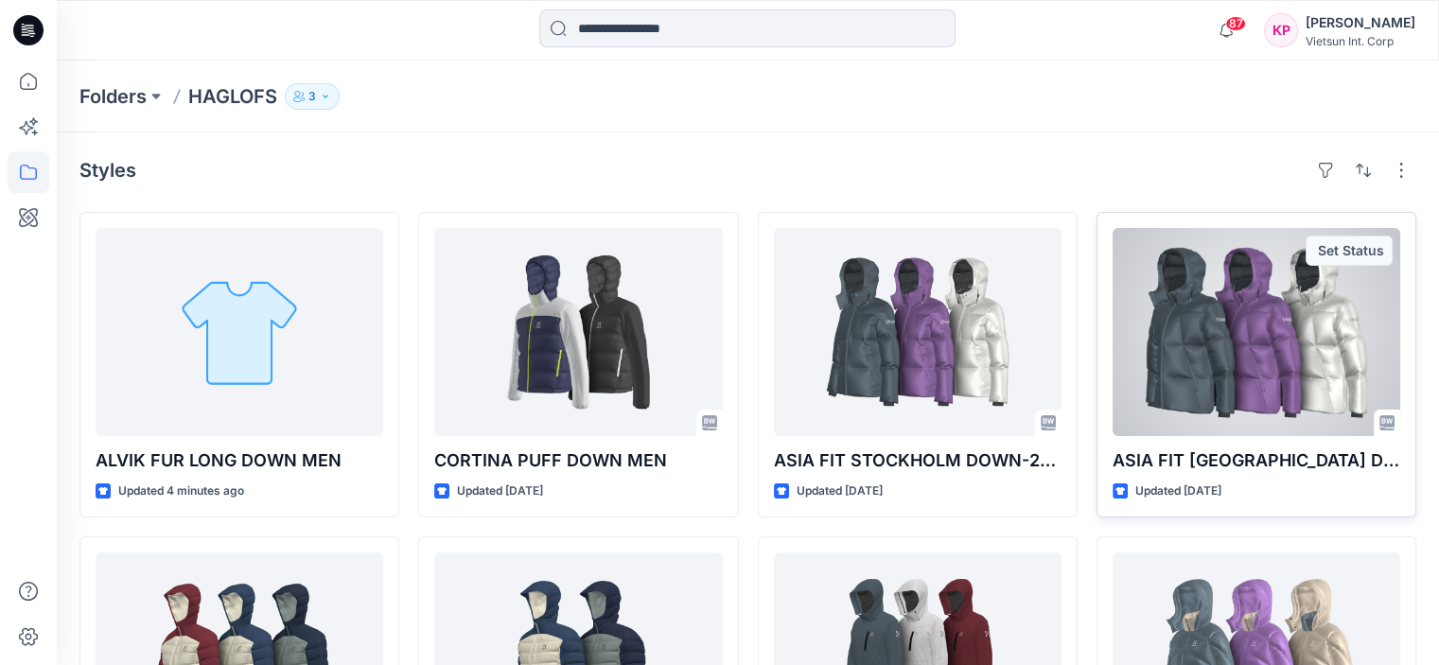
click at [1284, 362] on div at bounding box center [1257, 332] width 288 height 208
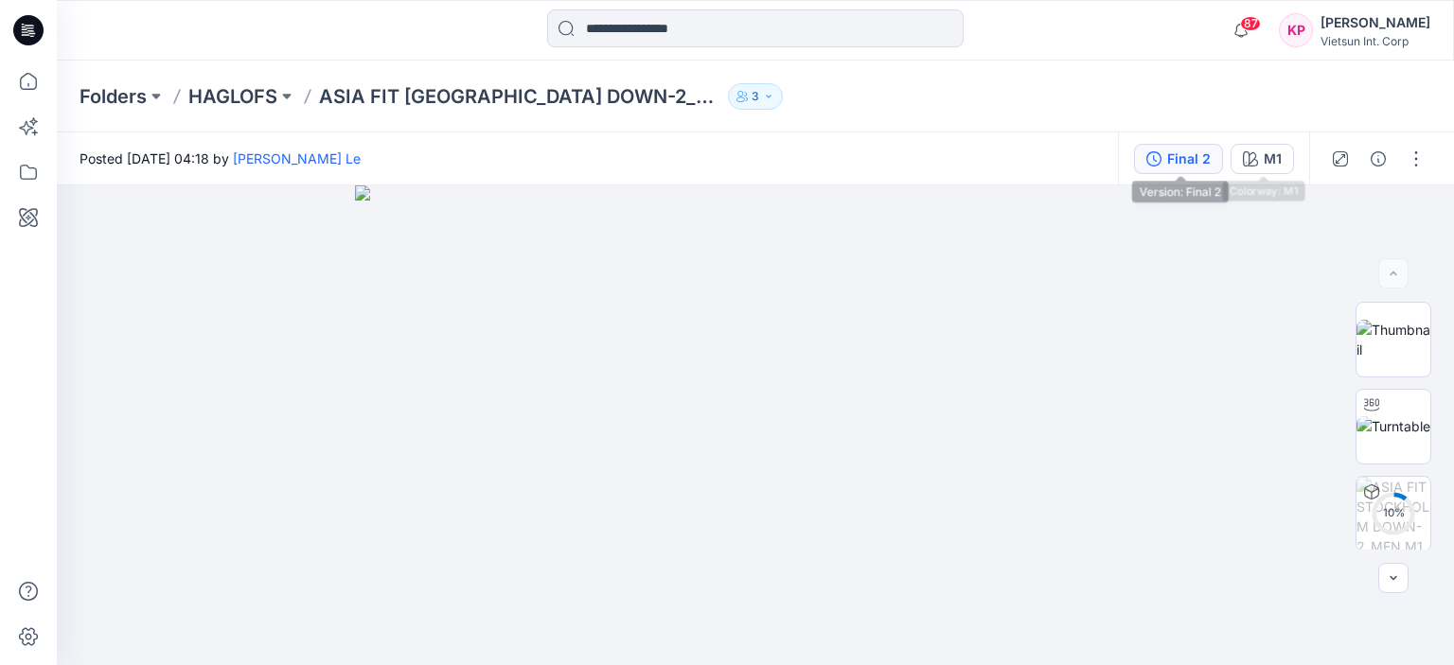
click at [1201, 162] on div "Final 2" at bounding box center [1189, 159] width 44 height 21
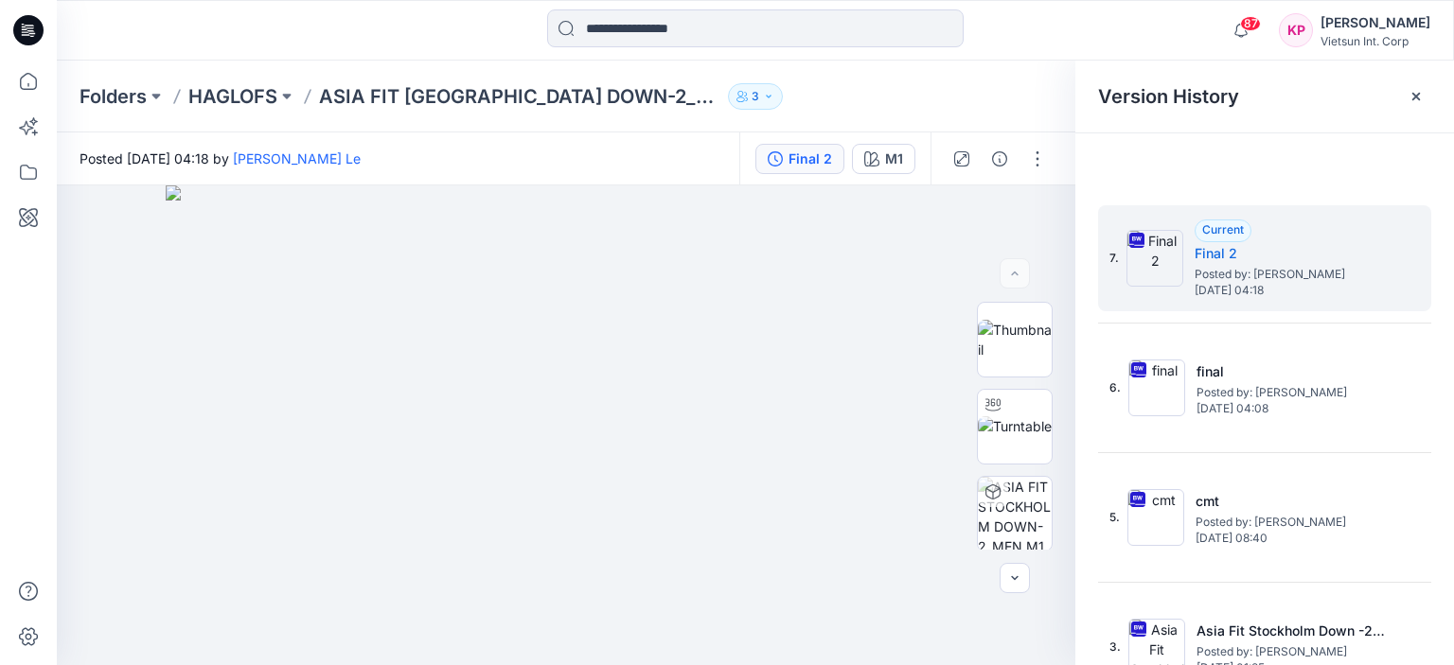
click at [1045, 101] on div "Folders HAGLOFS [GEOGRAPHIC_DATA] FIT [GEOGRAPHIC_DATA] DOWN-2_MEN 3" at bounding box center [681, 96] width 1204 height 26
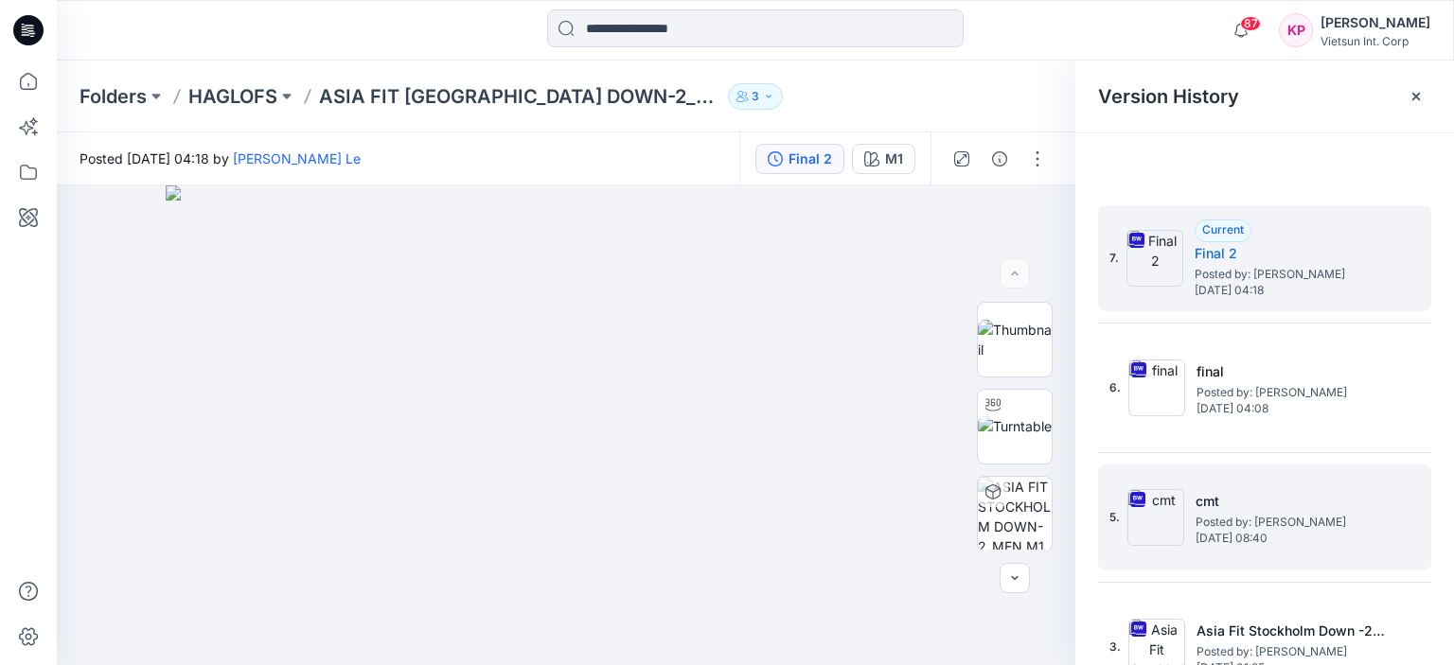
click at [1239, 535] on span "[DATE] 08:40" at bounding box center [1289, 538] width 189 height 13
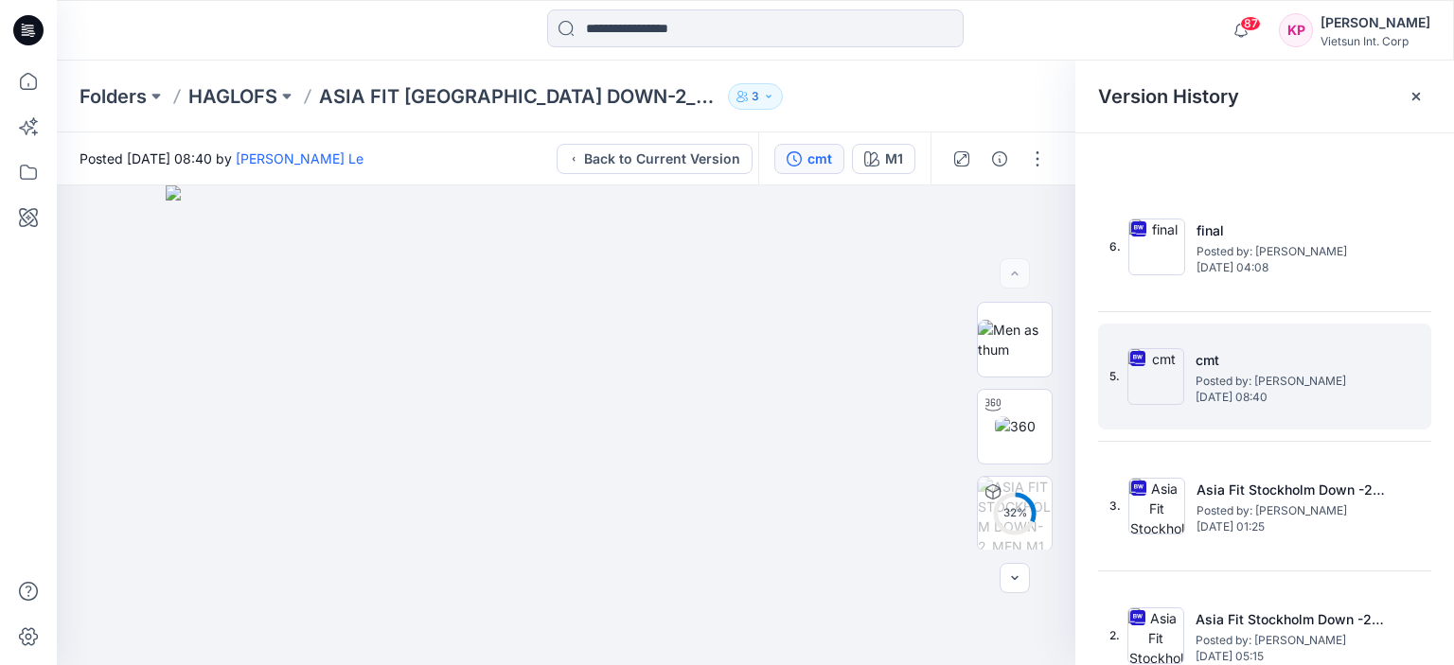
scroll to position [189, 0]
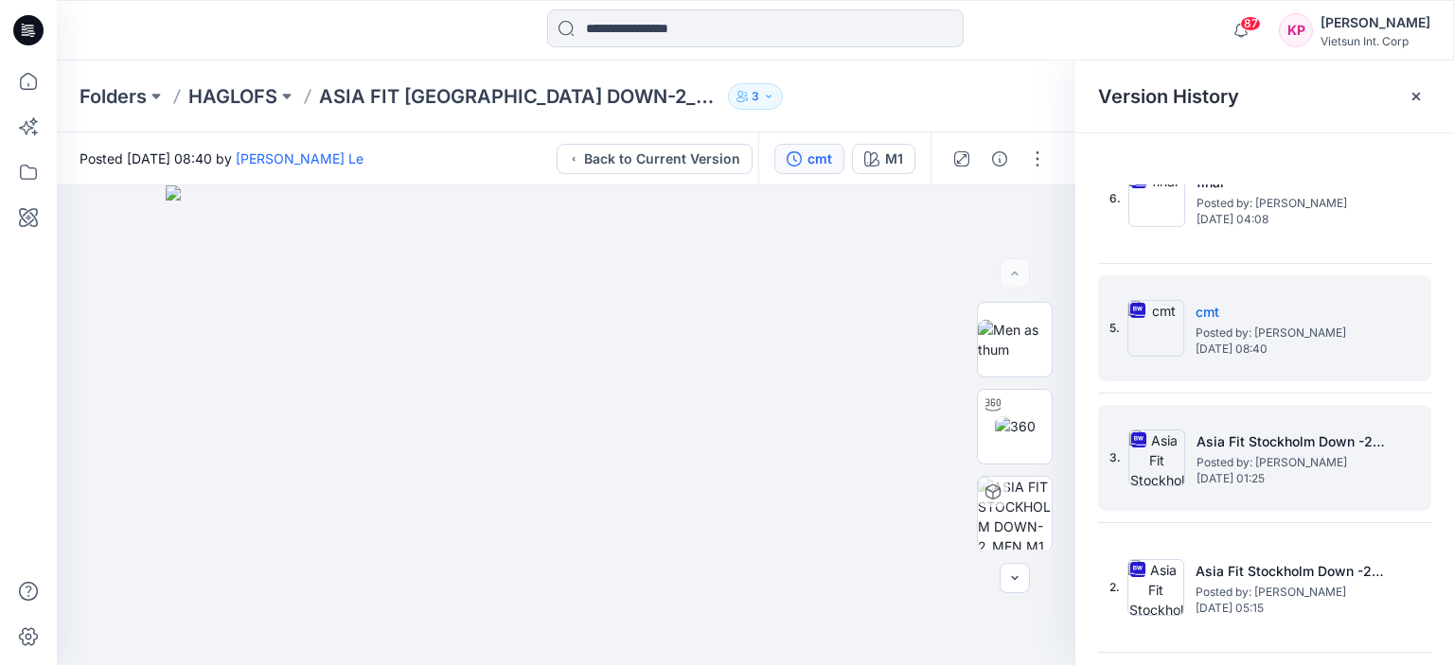
click at [1199, 450] on h5 "Asia Fit Stockholm Down -2​_OP2" at bounding box center [1290, 442] width 189 height 23
click at [1233, 343] on span "[DATE] 08:40" at bounding box center [1289, 349] width 189 height 13
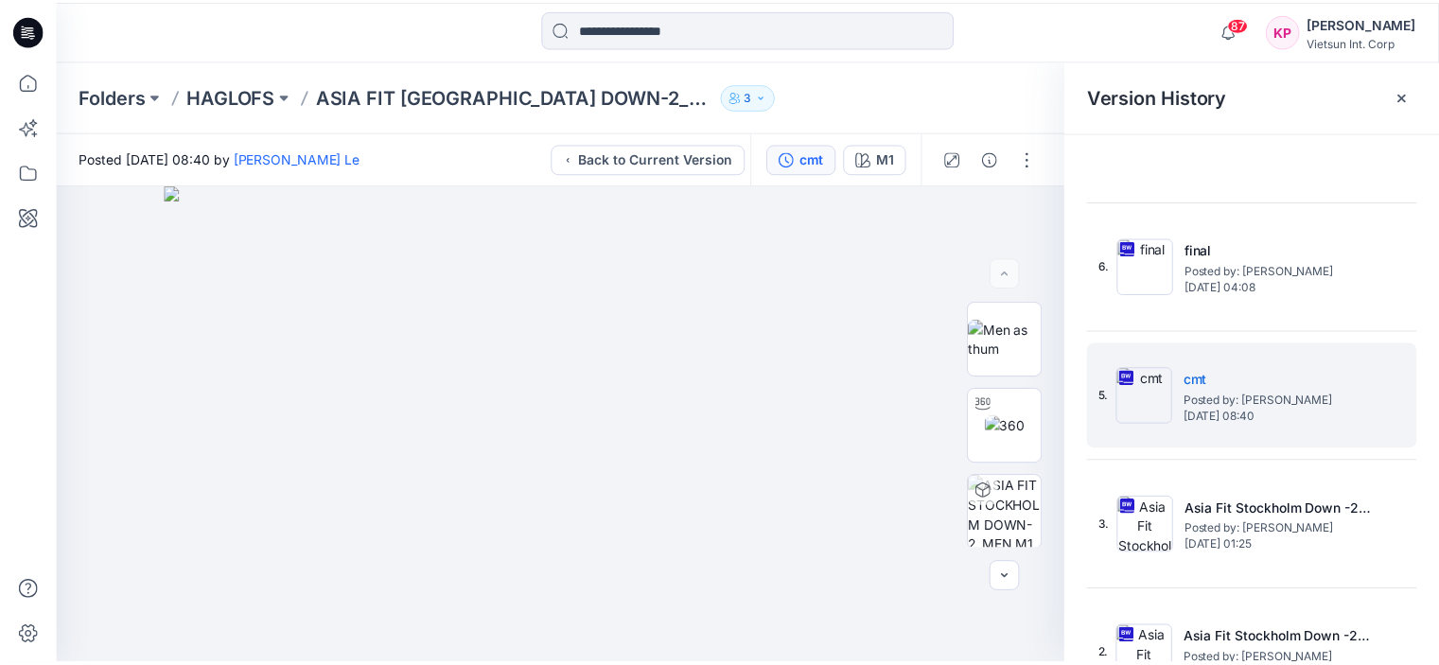
scroll to position [0, 0]
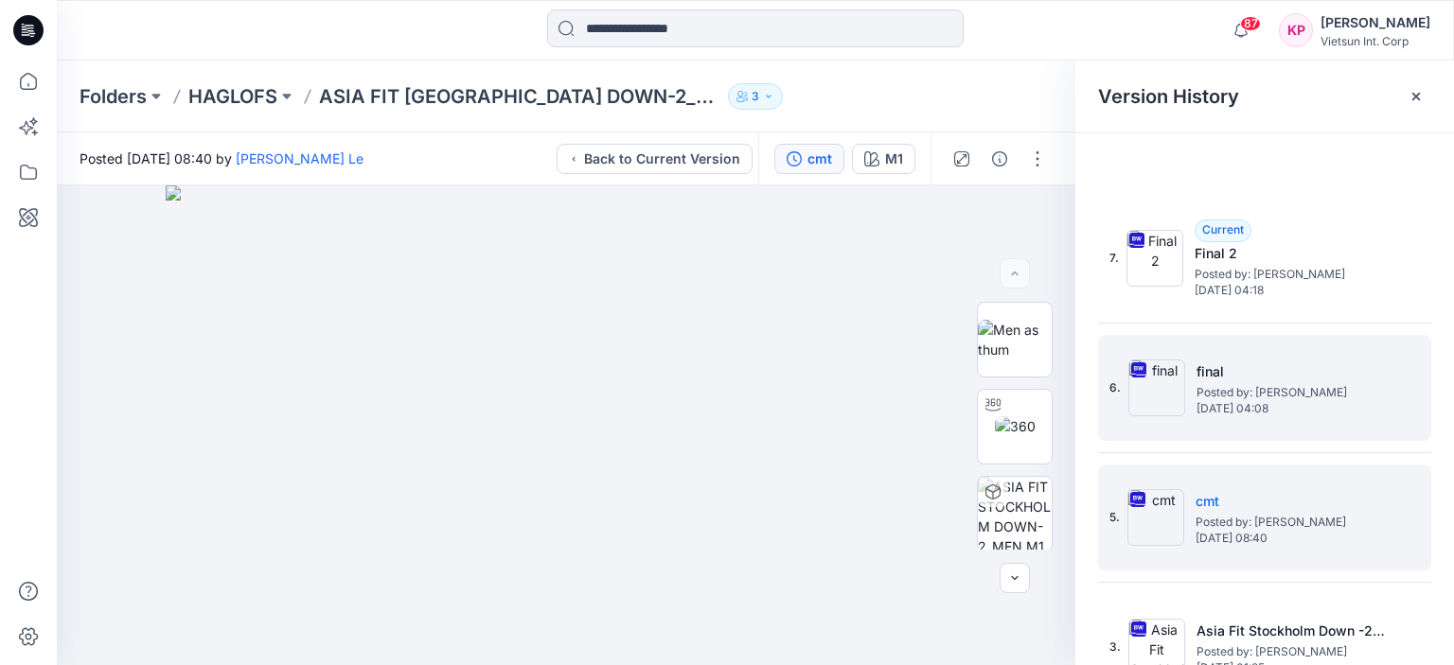
click at [1244, 385] on span "Posted by: [PERSON_NAME]" at bounding box center [1290, 392] width 189 height 19
click at [1176, 520] on img at bounding box center [1155, 517] width 57 height 57
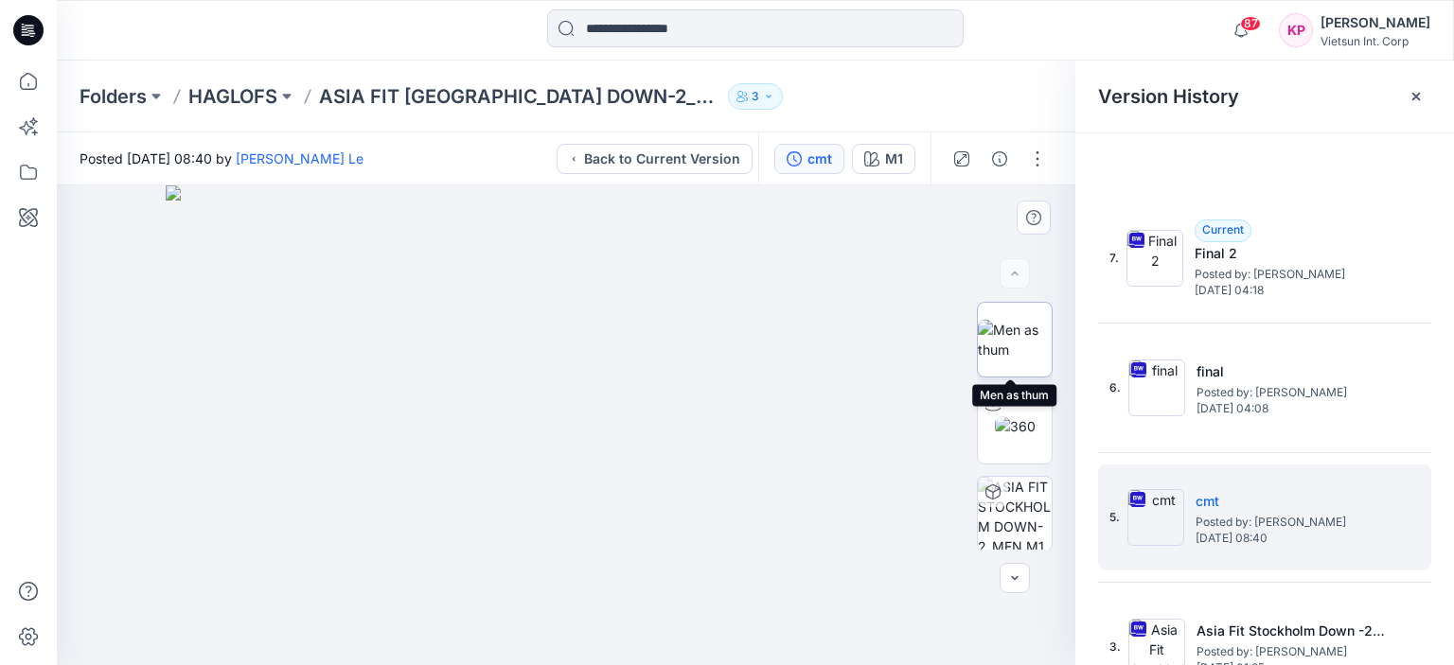
click at [1006, 339] on img at bounding box center [1015, 340] width 74 height 40
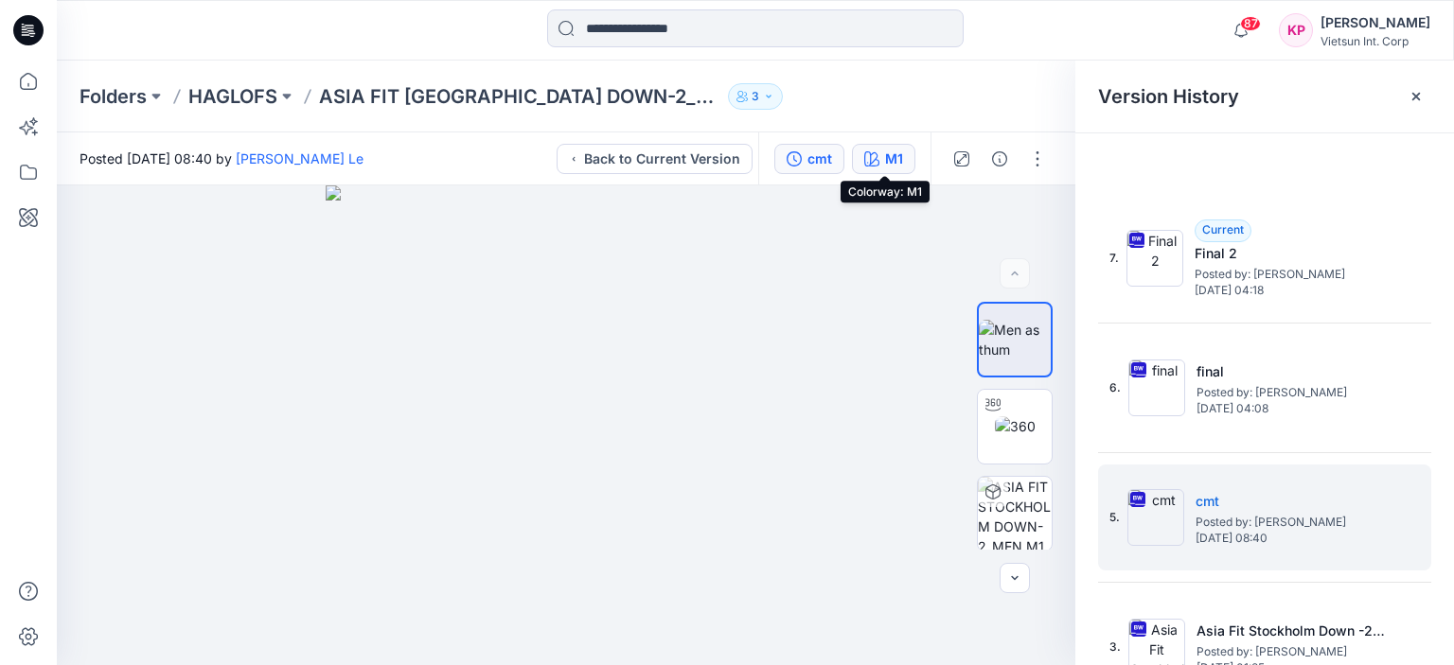
click at [882, 162] on button "M1" at bounding box center [883, 159] width 63 height 30
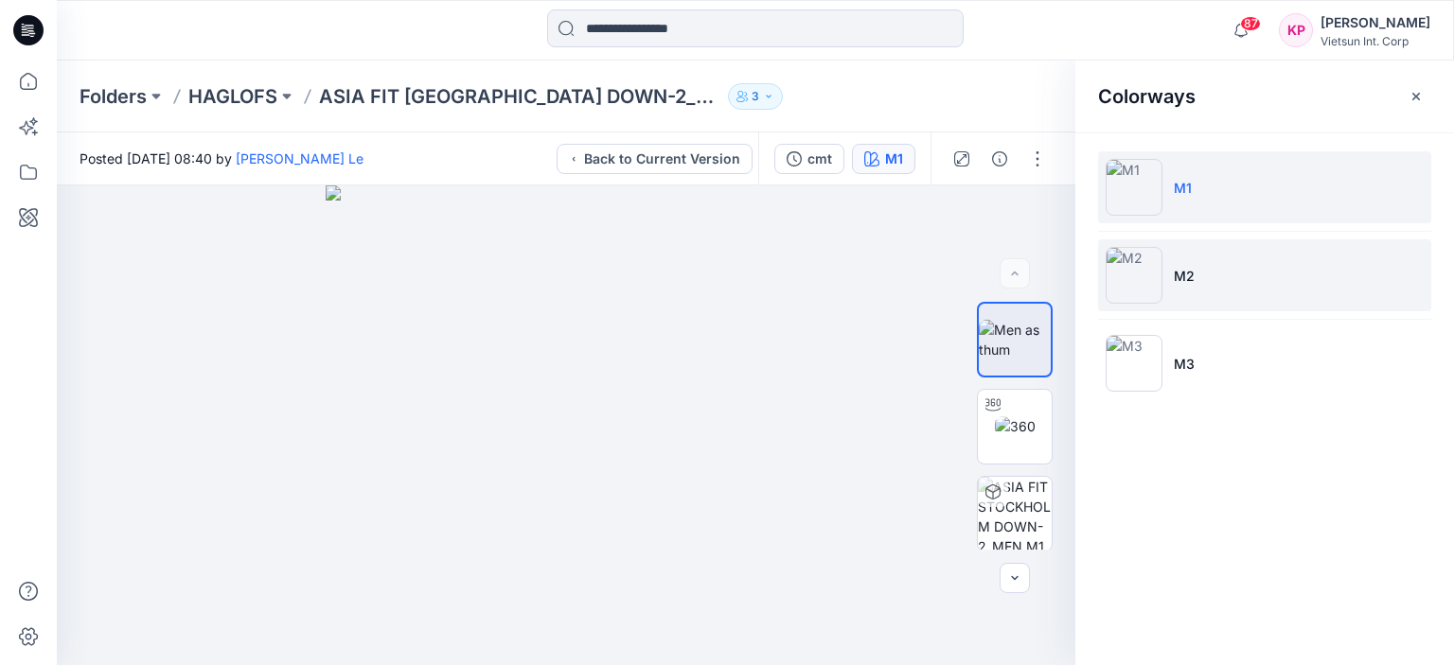
click at [1147, 272] on img at bounding box center [1133, 275] width 57 height 57
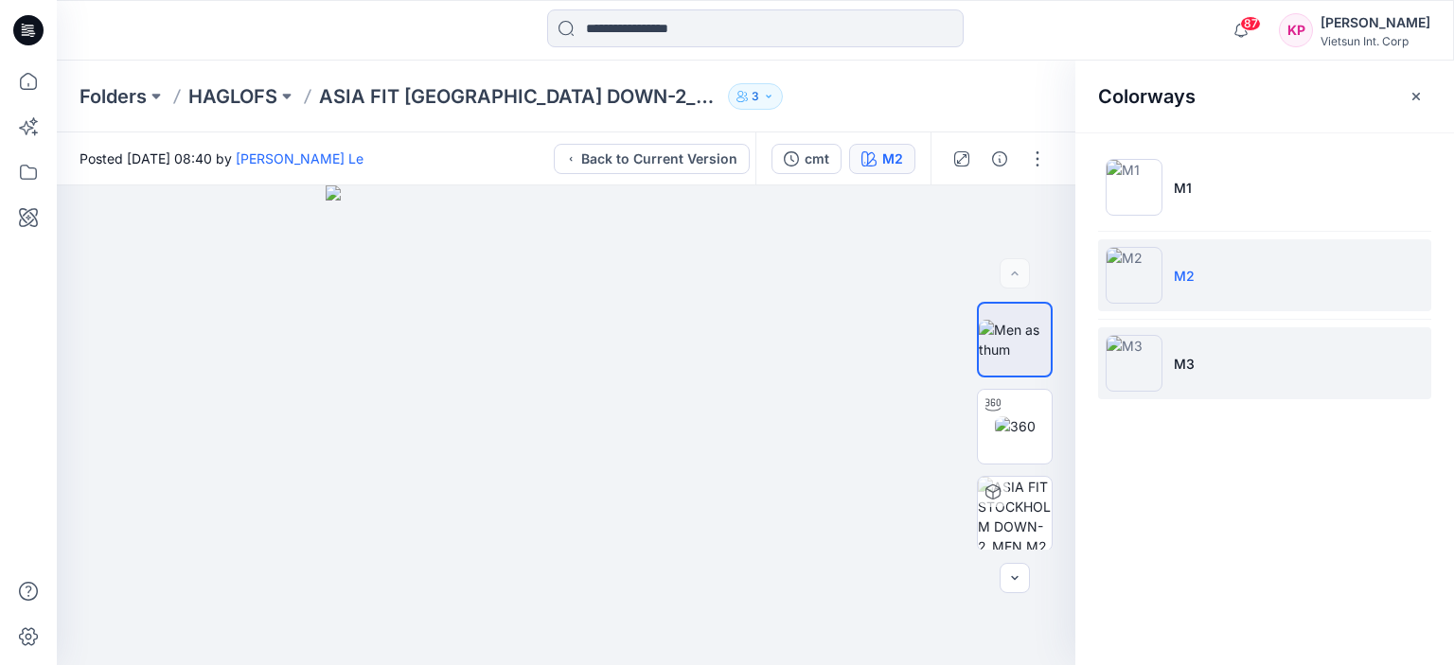
click at [1139, 362] on img at bounding box center [1133, 363] width 57 height 57
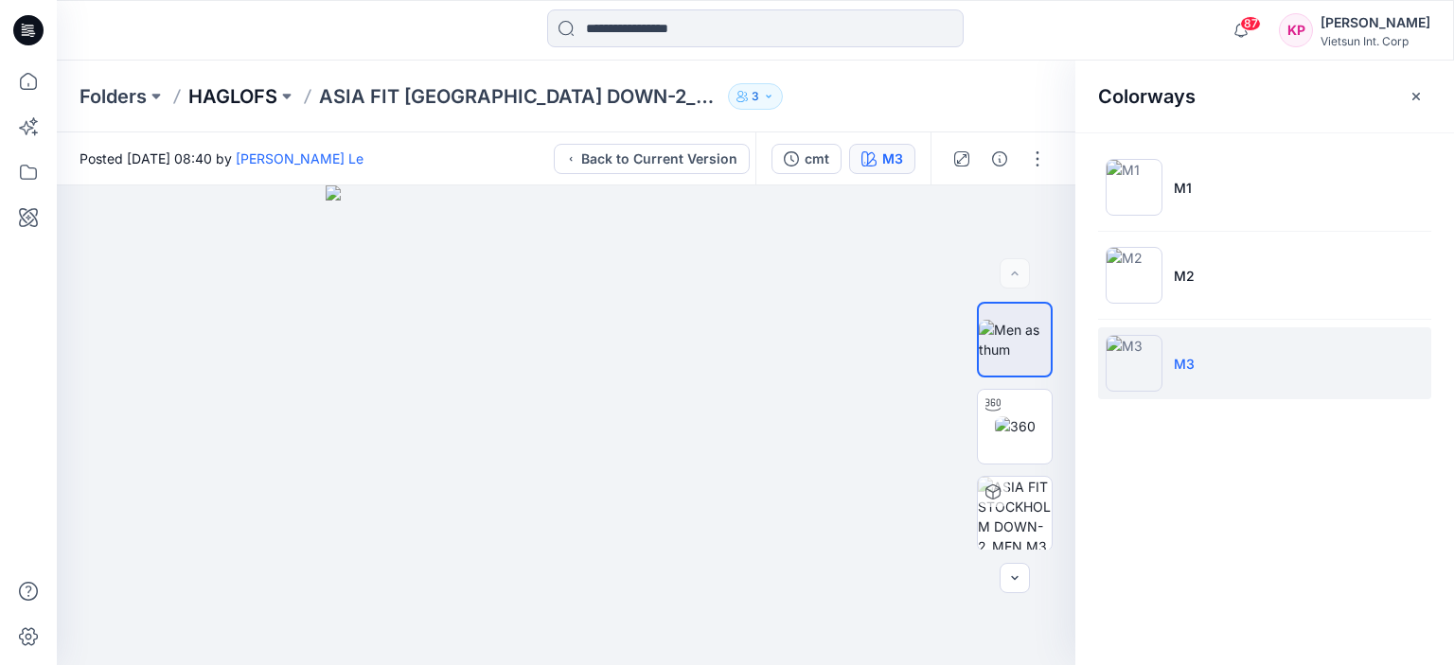
click at [239, 91] on p "HAGLOFS" at bounding box center [232, 96] width 89 height 26
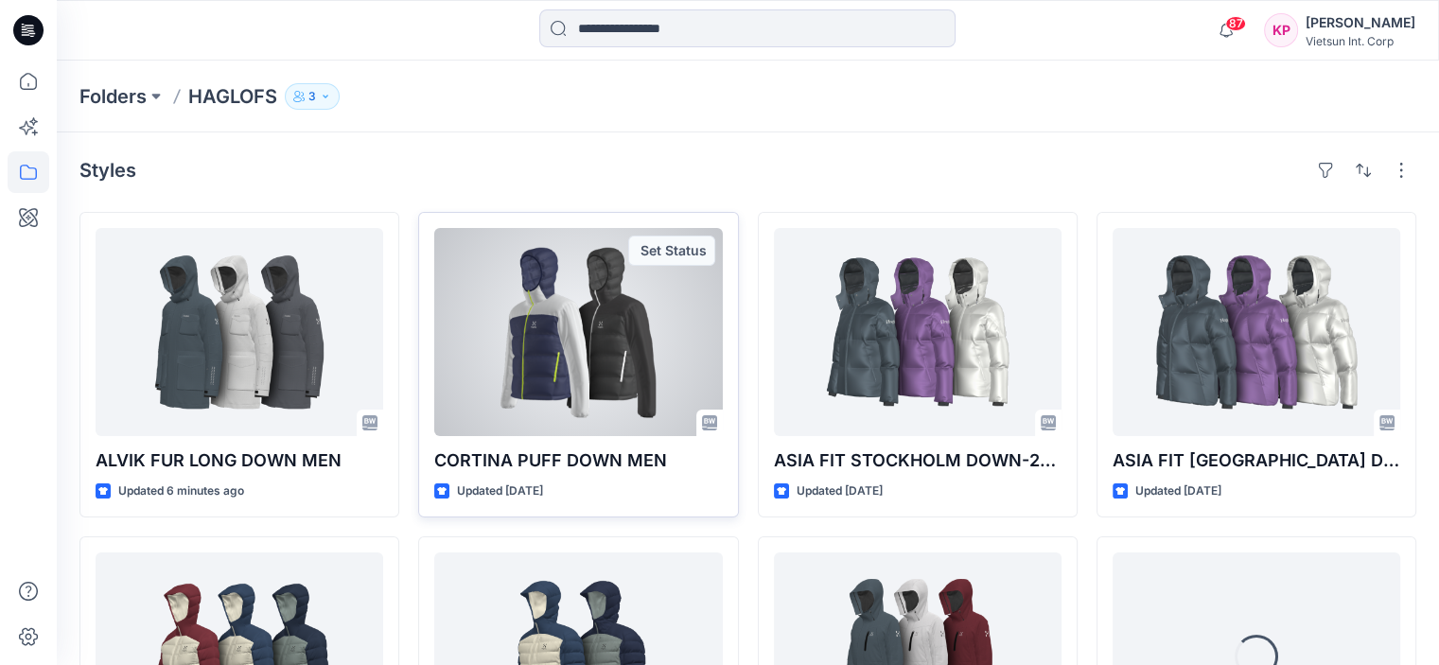
scroll to position [95, 0]
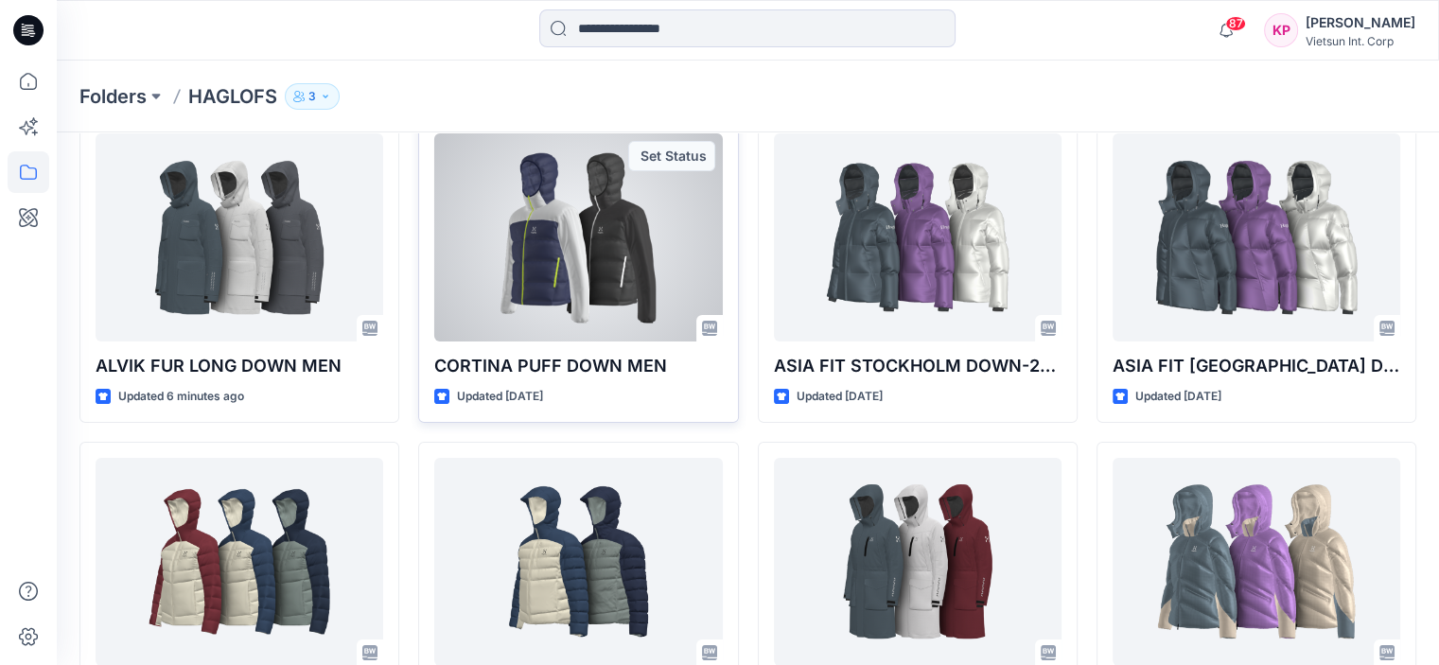
click at [587, 297] on div at bounding box center [578, 237] width 288 height 208
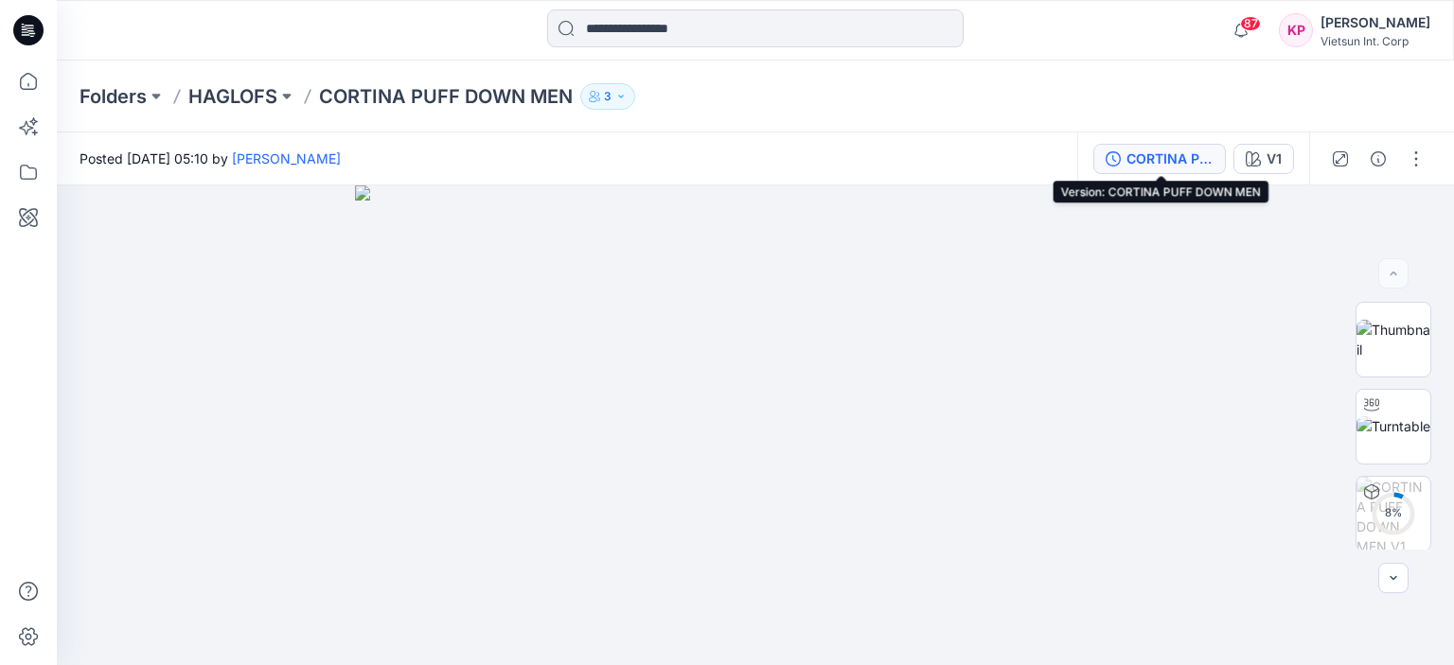
click at [1212, 158] on div "CORTINA PUFF DOWN MEN" at bounding box center [1169, 159] width 87 height 21
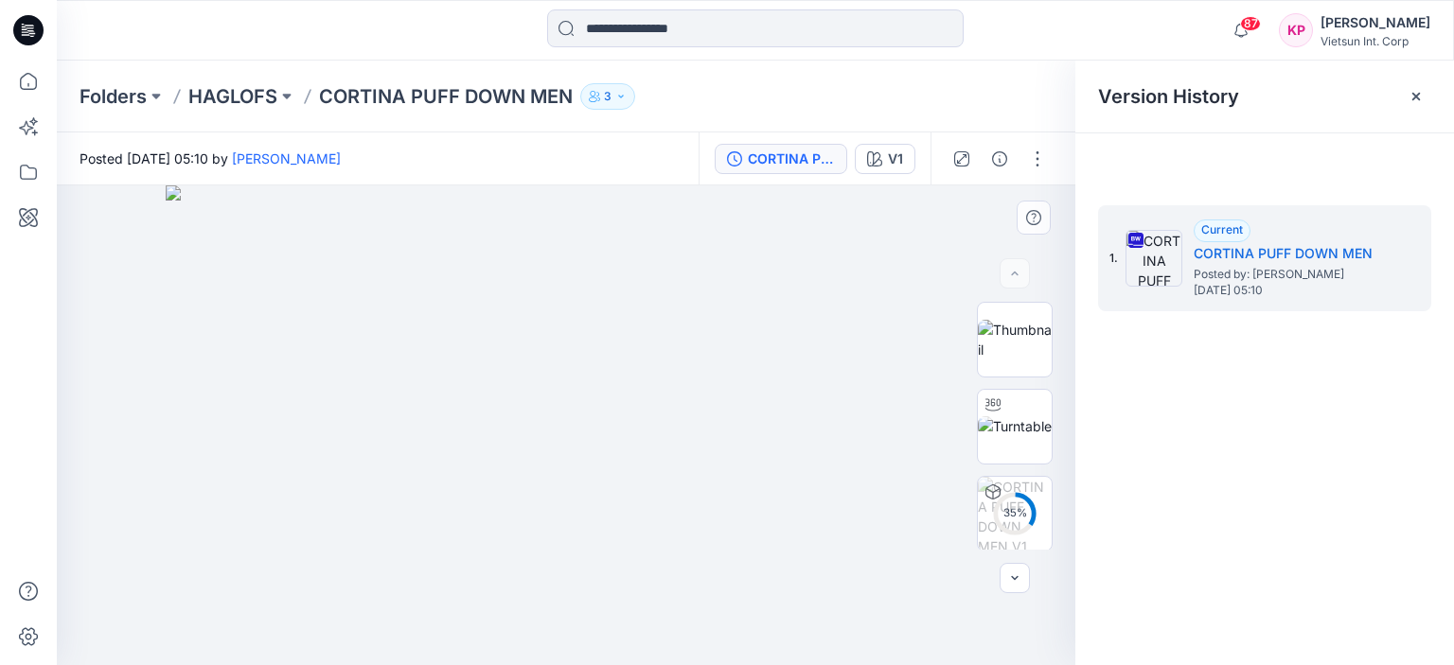
click at [916, 396] on img at bounding box center [566, 425] width 800 height 480
